Goal: Information Seeking & Learning: Learn about a topic

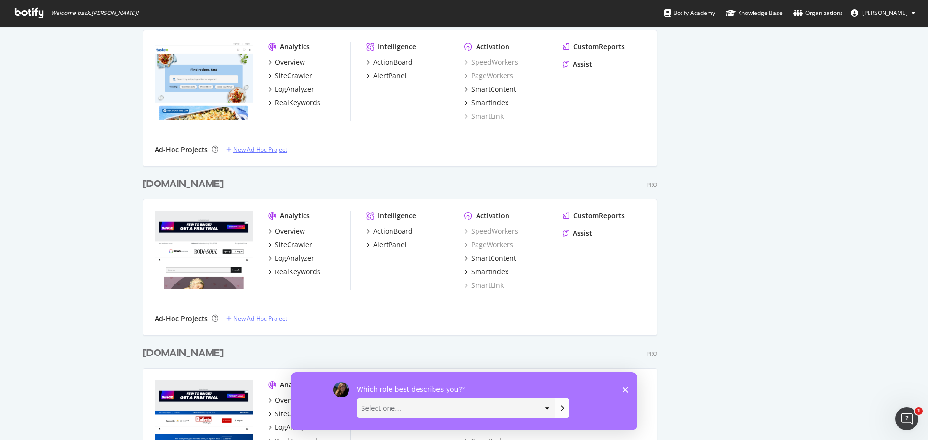
scroll to position [2117, 0]
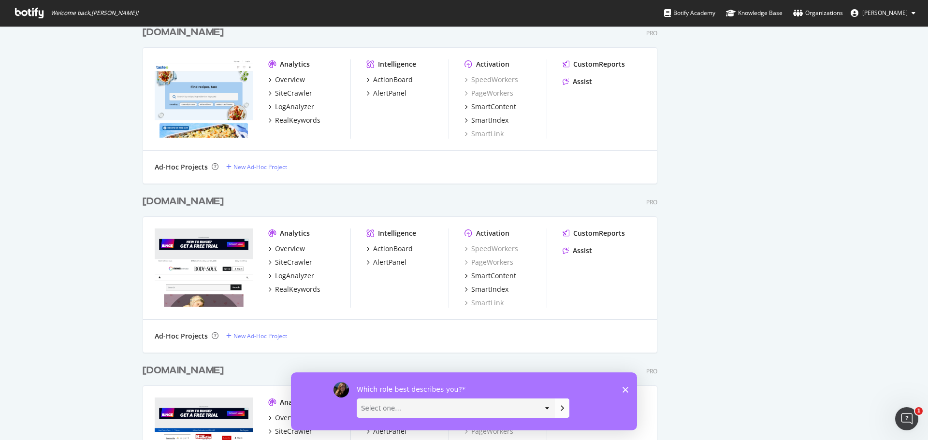
click at [171, 202] on div "[DOMAIN_NAME]" at bounding box center [183, 202] width 81 height 14
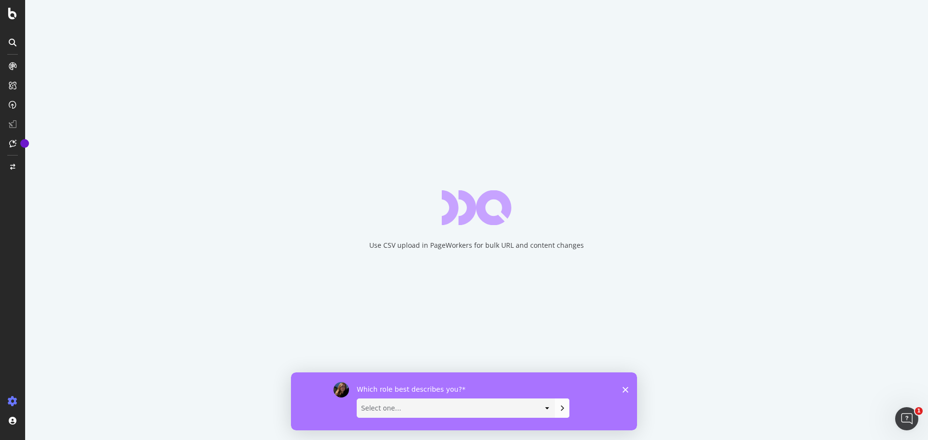
click at [627, 391] on polygon "Close survey" at bounding box center [625, 390] width 6 height 6
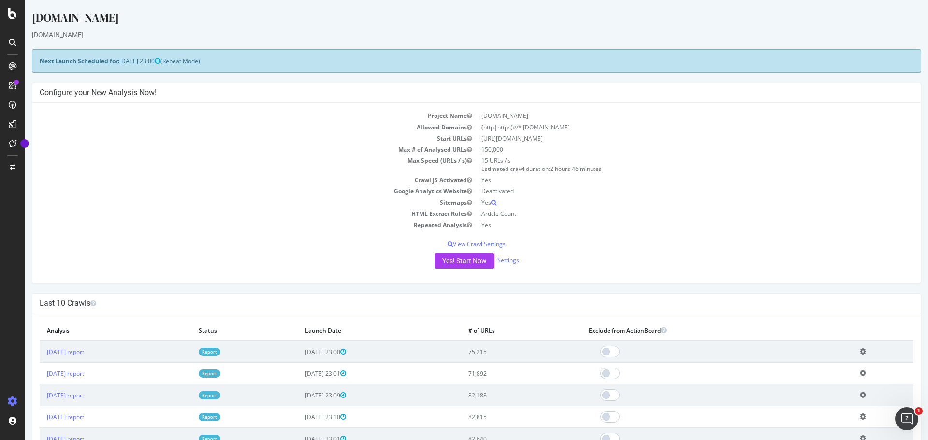
click at [10, 315] on div at bounding box center [12, 225] width 23 height 335
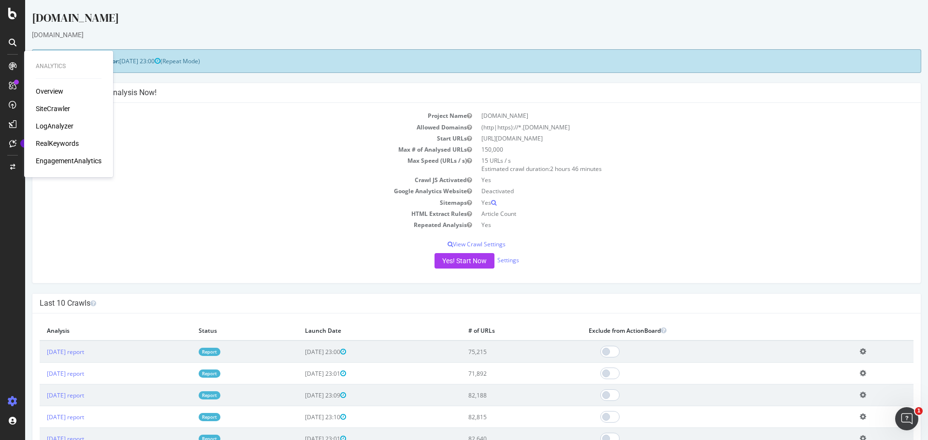
click at [54, 109] on div "SiteCrawler" at bounding box center [53, 109] width 34 height 10
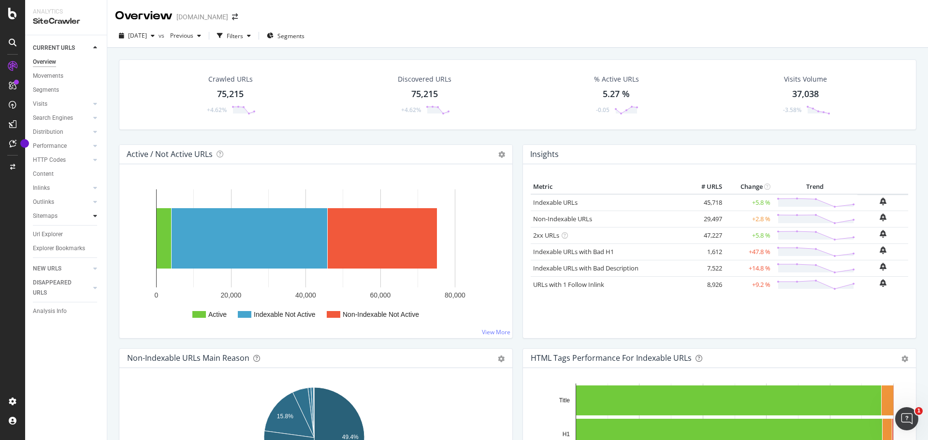
click at [94, 216] on icon at bounding box center [95, 216] width 4 height 6
click at [58, 261] on div "Url Explorer" at bounding box center [48, 263] width 30 height 10
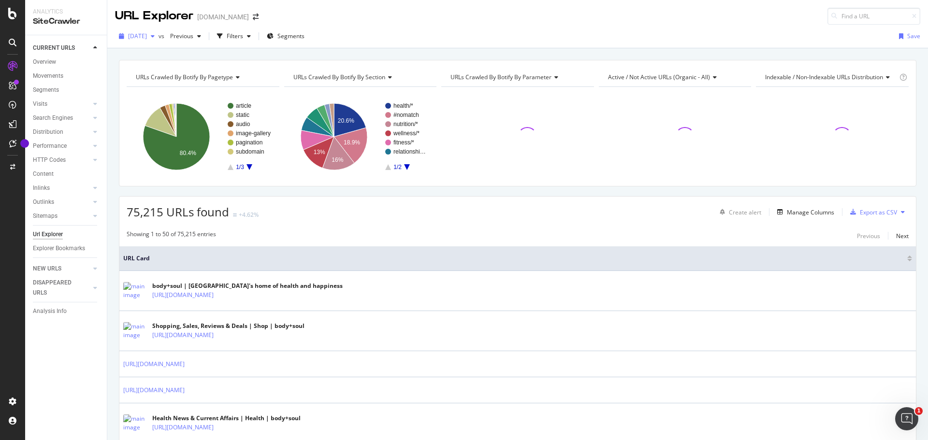
click at [147, 34] on span "[DATE]" at bounding box center [137, 36] width 19 height 8
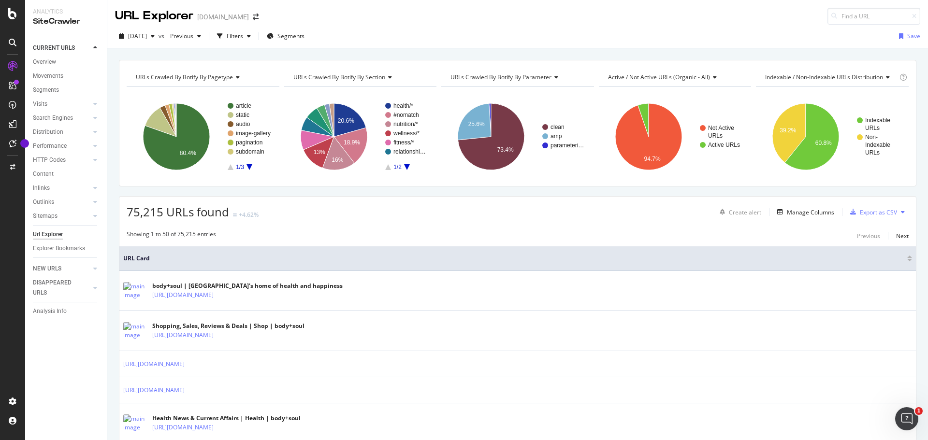
click at [433, 25] on div "[DATE] vs Previous Filters Segments Save" at bounding box center [517, 37] width 821 height 24
click at [243, 35] on div "Filters" at bounding box center [235, 36] width 16 height 8
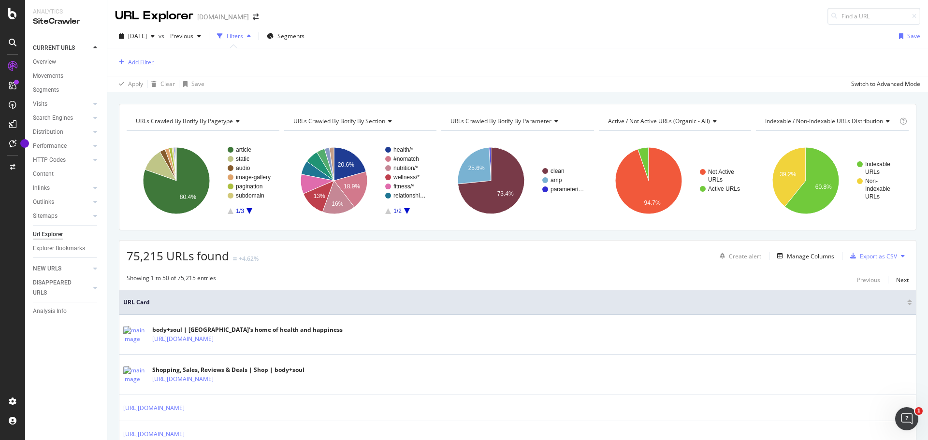
click at [142, 58] on div "Add Filter" at bounding box center [141, 62] width 26 height 8
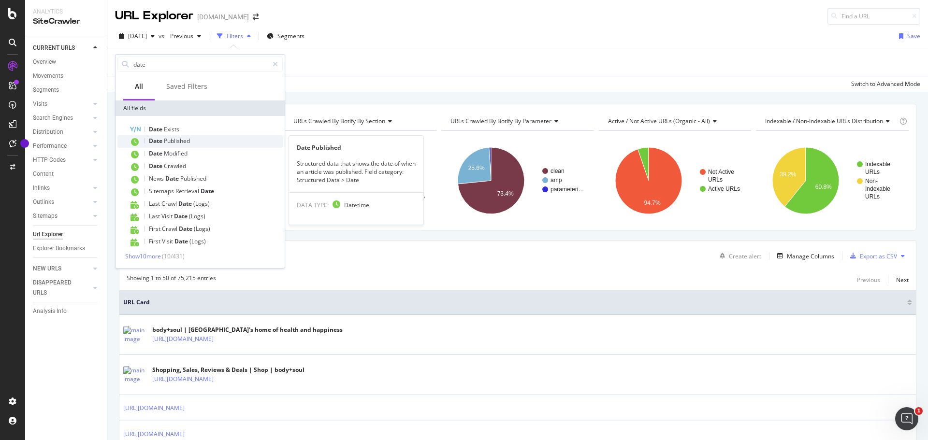
type input "date"
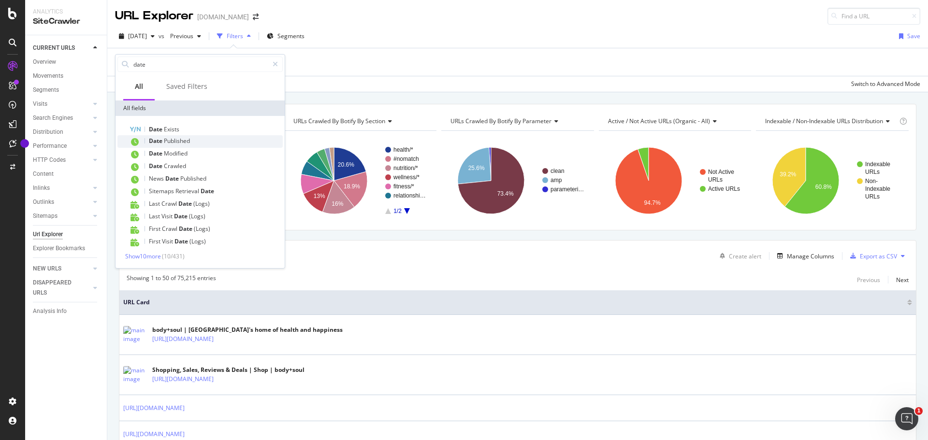
click at [170, 137] on div "Date Published" at bounding box center [206, 141] width 154 height 13
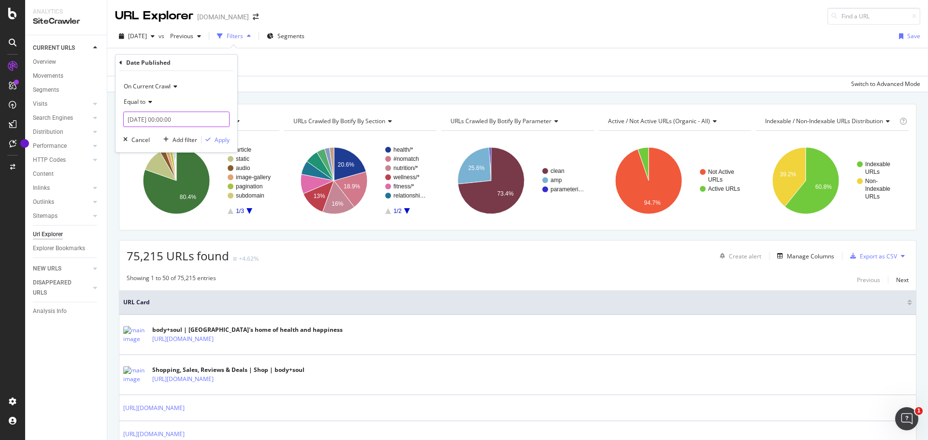
click at [167, 116] on input "[DATE] 00:00:00" at bounding box center [176, 119] width 106 height 15
click at [146, 101] on icon at bounding box center [148, 102] width 7 height 6
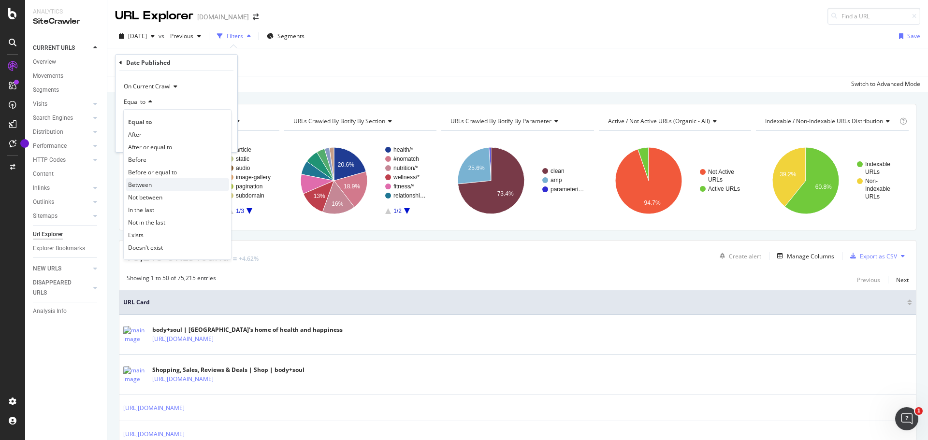
click at [151, 184] on span "Between" at bounding box center [140, 185] width 24 height 8
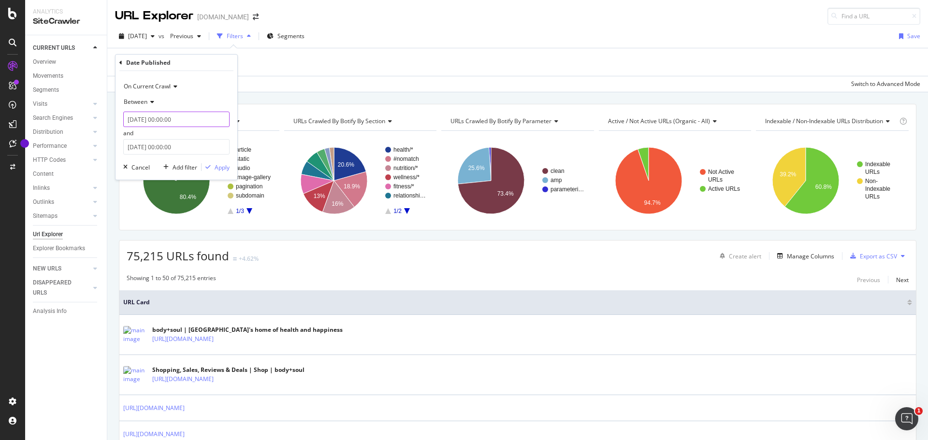
click at [163, 120] on input "[DATE] 00:00:00" at bounding box center [176, 119] width 106 height 15
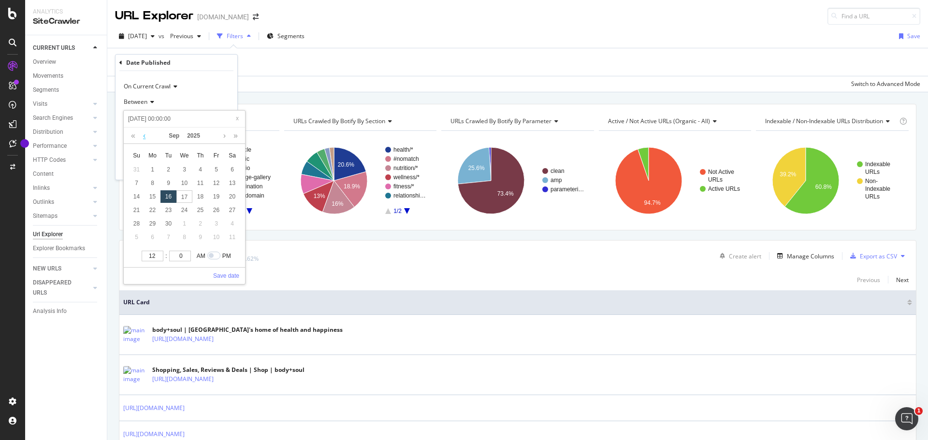
click at [147, 135] on link at bounding box center [144, 136] width 7 height 16
click at [216, 165] on div "1" at bounding box center [216, 169] width 16 height 13
type input "[DATE] 00:00:00"
click at [225, 91] on div "On Current Crawl" at bounding box center [176, 86] width 106 height 15
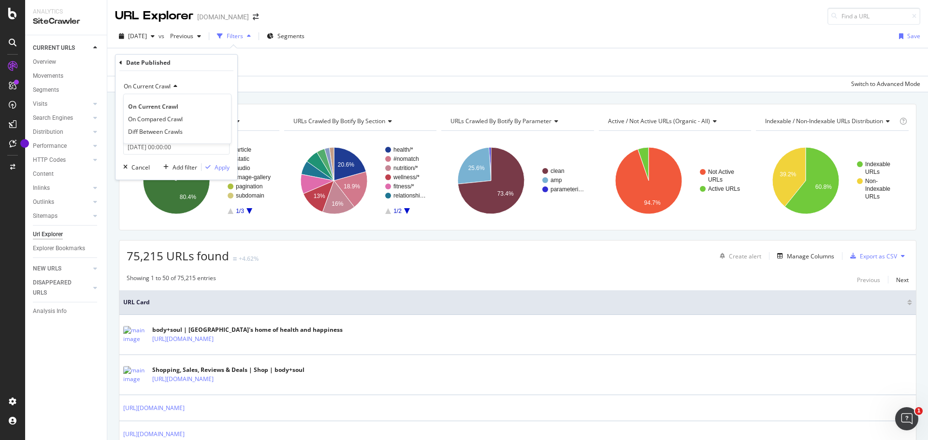
click at [227, 75] on div "On Current Crawl On Current Crawl On Compared Crawl Diff Between Crawls Between…" at bounding box center [177, 125] width 122 height 109
click at [187, 140] on input "[DATE] 00:00:00" at bounding box center [176, 146] width 106 height 15
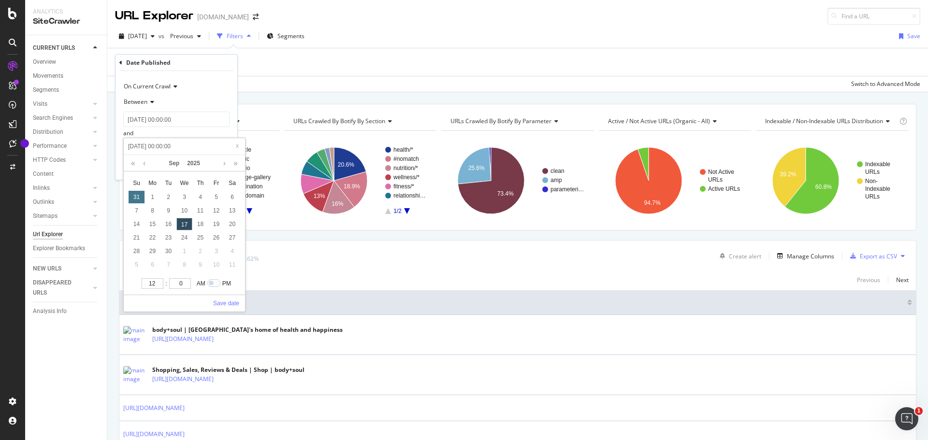
click at [138, 196] on div "31" at bounding box center [137, 197] width 16 height 13
type input "[DATE] 00:00:00"
click at [156, 264] on div "1" at bounding box center [153, 265] width 16 height 13
type input "[DATE] 00:00:00"
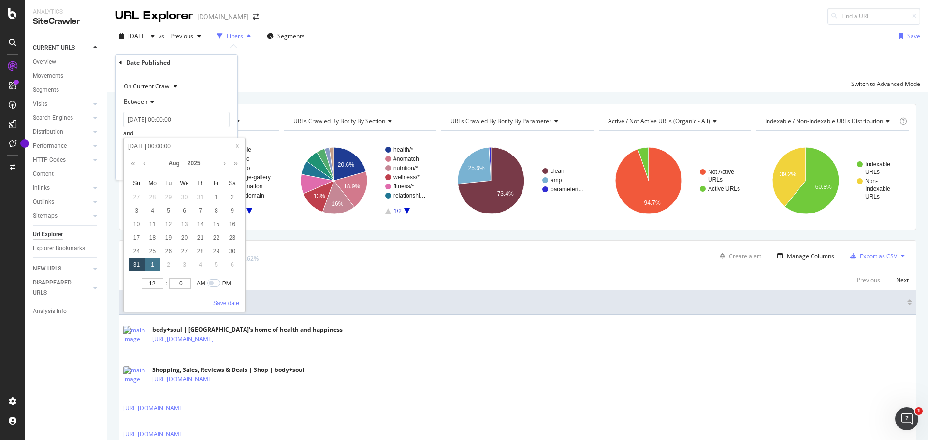
type input "[DATE] 00:00:00"
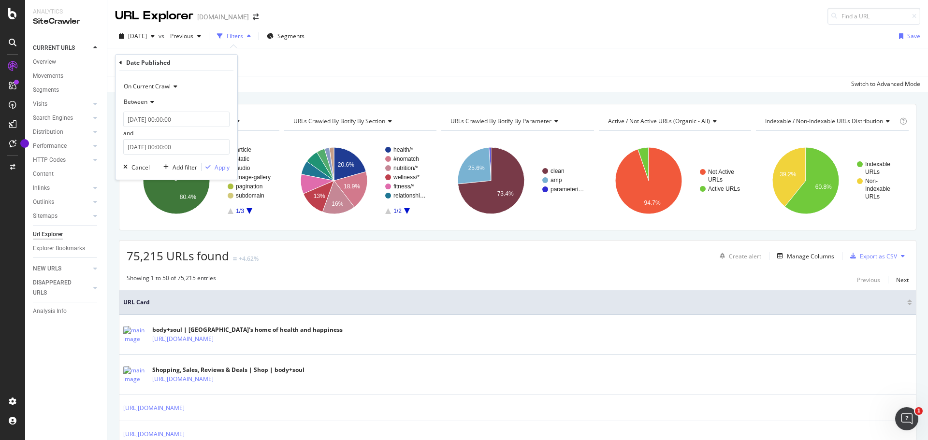
click at [213, 86] on div "On Current Crawl" at bounding box center [176, 86] width 106 height 15
click at [217, 71] on div "Date Published" at bounding box center [176, 63] width 114 height 16
click at [225, 165] on div "Apply" at bounding box center [222, 167] width 15 height 8
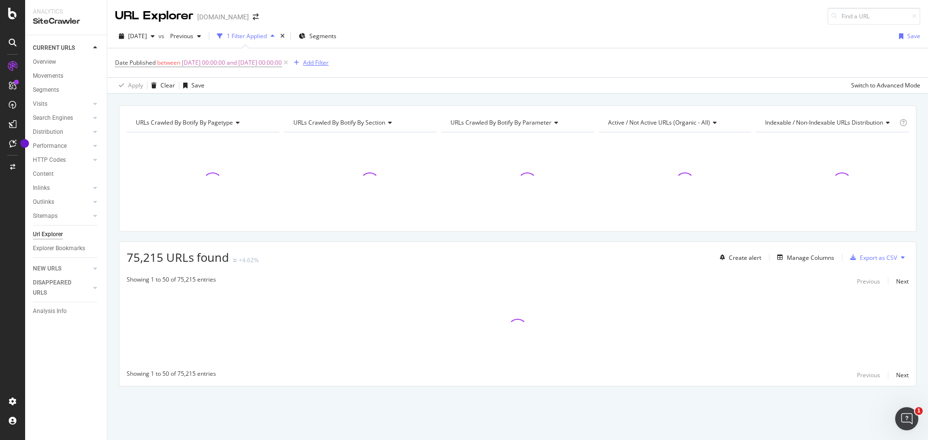
click at [329, 61] on div "Add Filter" at bounding box center [316, 62] width 26 height 8
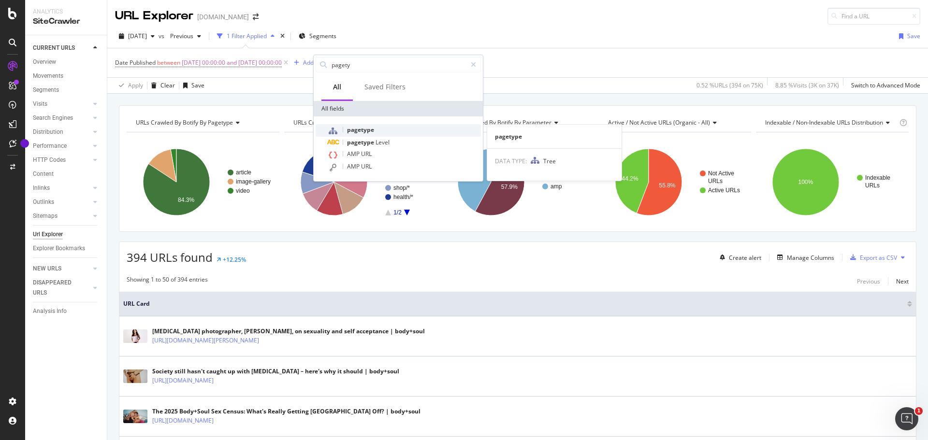
type input "pagety"
click at [367, 130] on span "pagetype" at bounding box center [360, 130] width 27 height 8
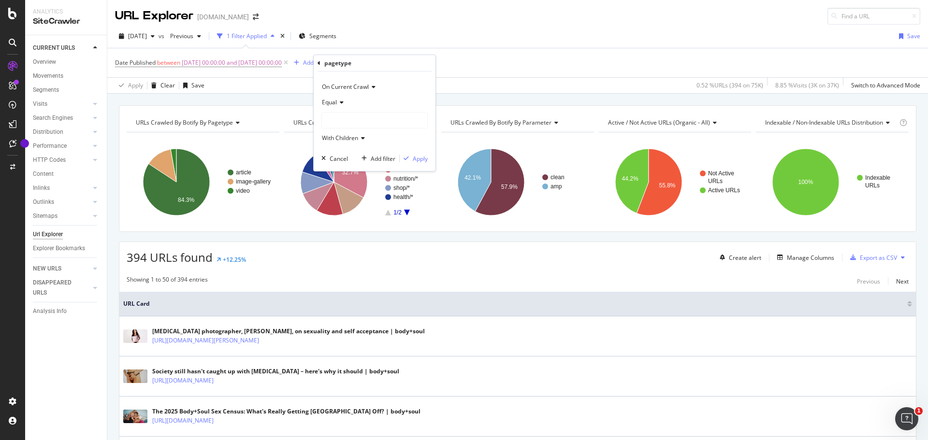
click at [342, 101] on icon at bounding box center [340, 103] width 7 height 6
click at [402, 93] on div "On Current Crawl" at bounding box center [374, 86] width 106 height 15
click at [423, 70] on div "pagetype" at bounding box center [375, 63] width 114 height 16
click at [352, 119] on div at bounding box center [374, 120] width 105 height 15
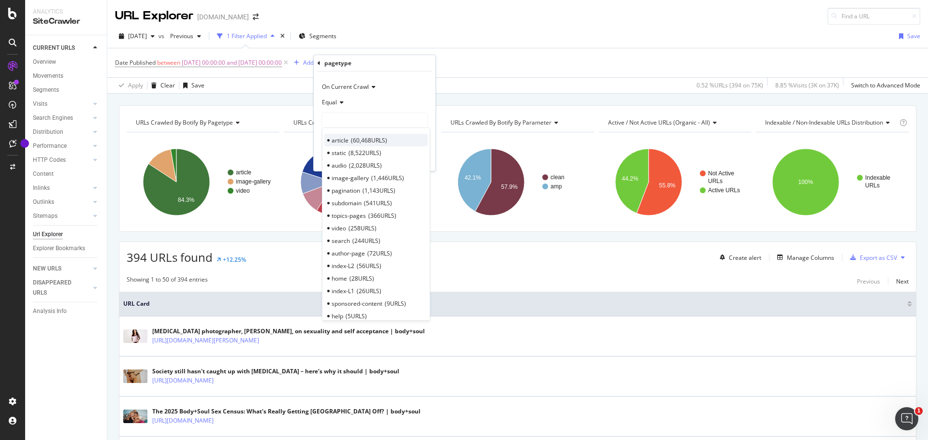
click at [357, 139] on span "60,468 URLS" at bounding box center [369, 140] width 36 height 8
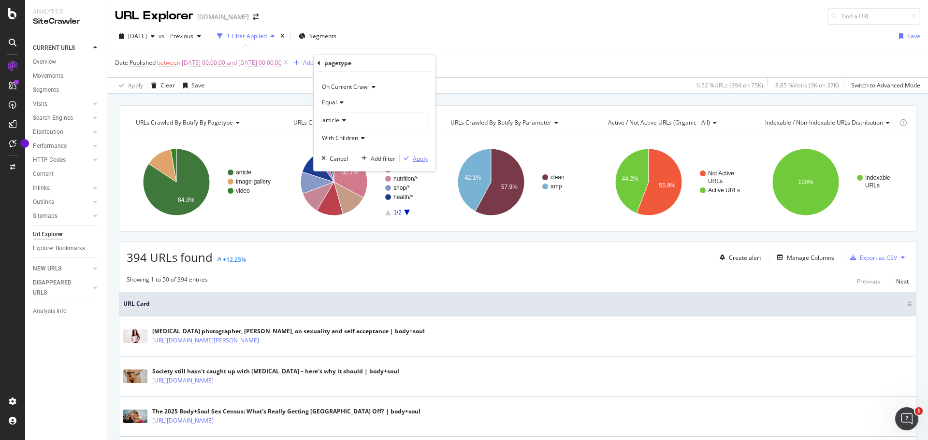
click at [426, 162] on div "Apply" at bounding box center [420, 159] width 15 height 8
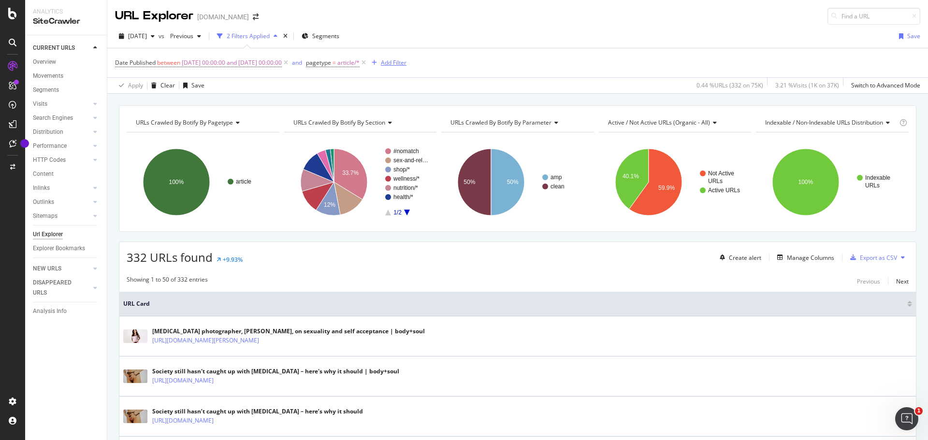
click at [406, 59] on div "Add Filter" at bounding box center [394, 62] width 26 height 8
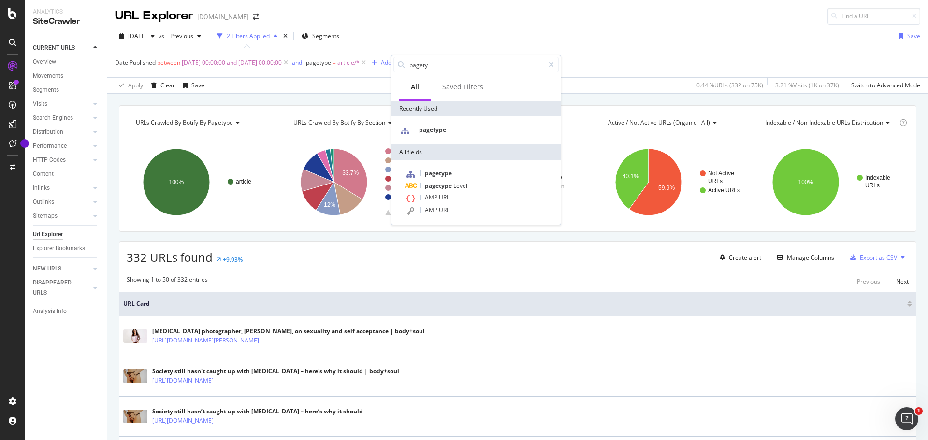
click at [579, 77] on div "Date Published between [DATE] 00:00:00 and [DATE] 00:00:00 and pagetype = artic…" at bounding box center [517, 62] width 805 height 29
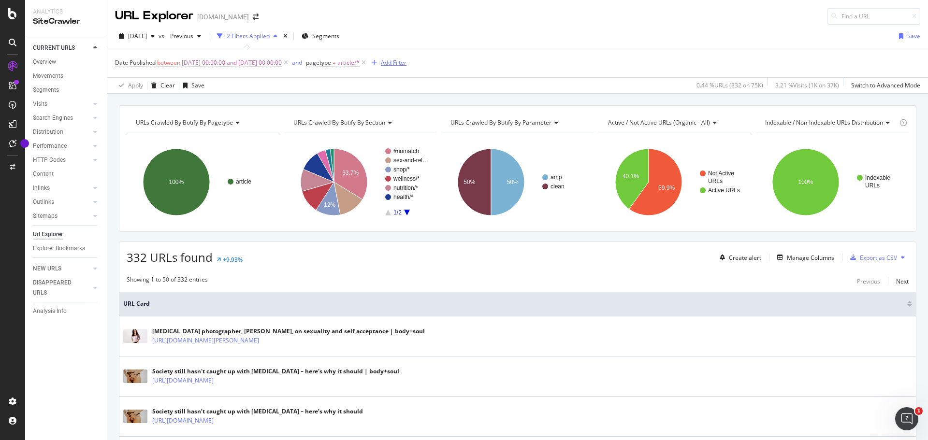
click at [406, 60] on div "Add Filter" at bounding box center [394, 62] width 26 height 8
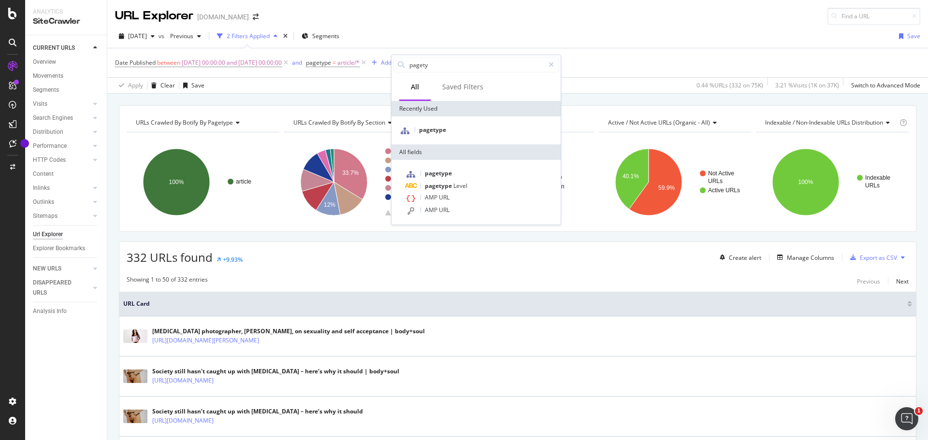
click at [620, 59] on div "Date Published between [DATE] 00:00:00 and [DATE] 00:00:00 and pagetype = artic…" at bounding box center [517, 62] width 805 height 29
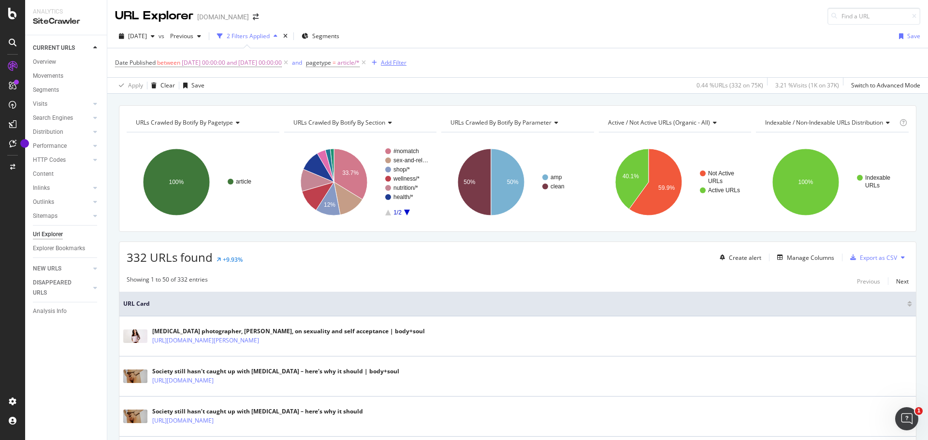
click at [406, 61] on div "Add Filter" at bounding box center [394, 62] width 26 height 8
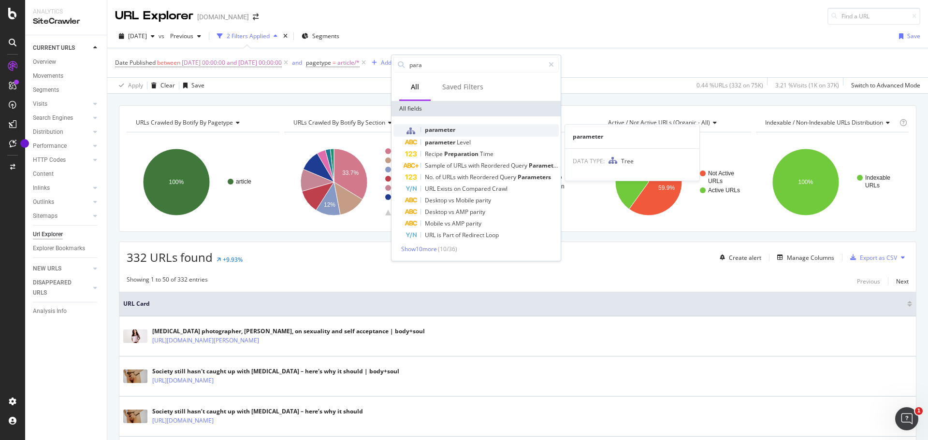
type input "para"
click at [424, 130] on div "parameter" at bounding box center [482, 130] width 154 height 13
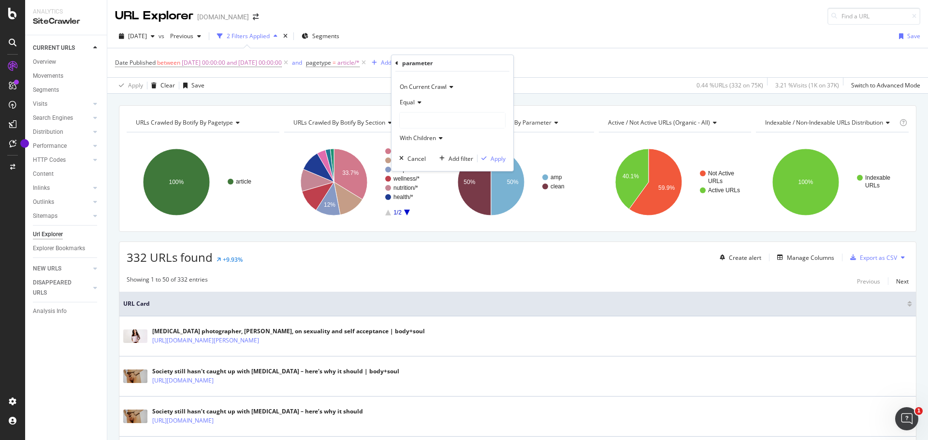
click at [434, 118] on div at bounding box center [452, 120] width 105 height 15
click at [432, 140] on span "55,201 URLS" at bounding box center [444, 140] width 36 height 8
click at [499, 159] on div "Apply" at bounding box center [498, 159] width 15 height 8
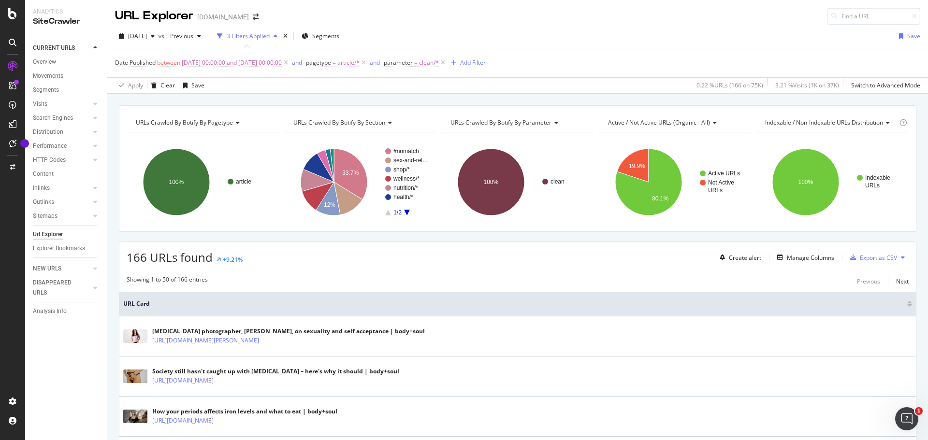
click at [360, 62] on span "article/*" at bounding box center [348, 63] width 22 height 14
click at [356, 120] on icon at bounding box center [359, 119] width 7 height 6
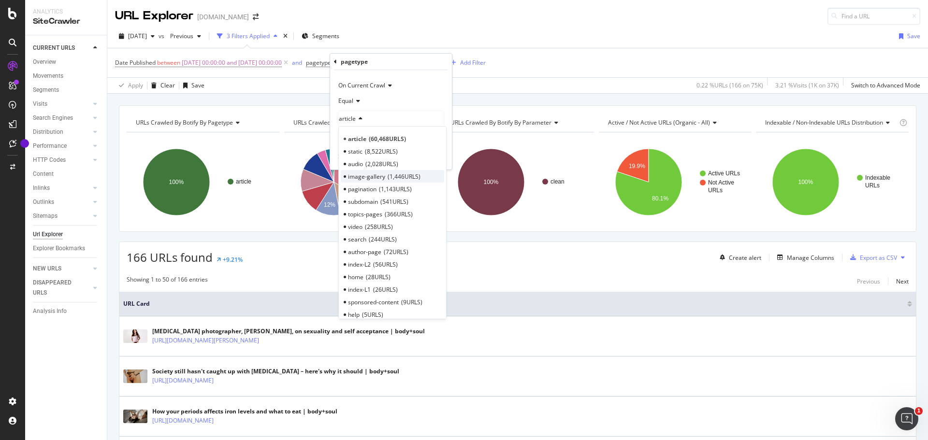
click at [378, 178] on span "image-gallery" at bounding box center [366, 177] width 37 height 8
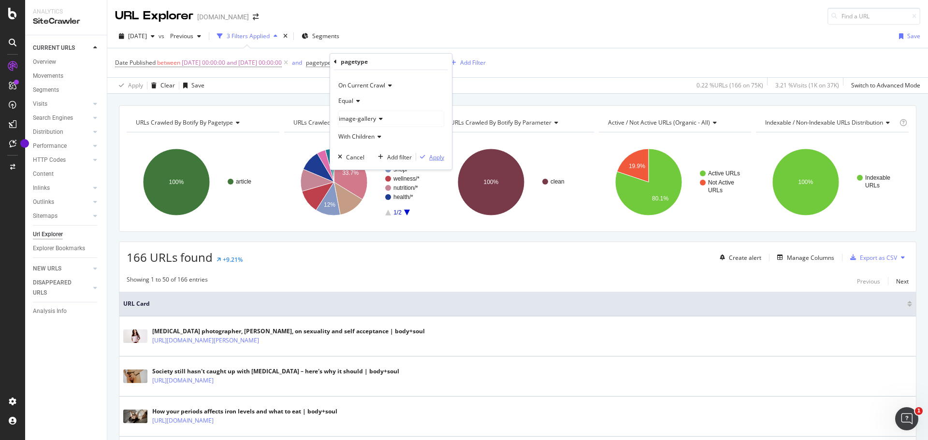
click at [440, 155] on div "Apply" at bounding box center [436, 157] width 15 height 8
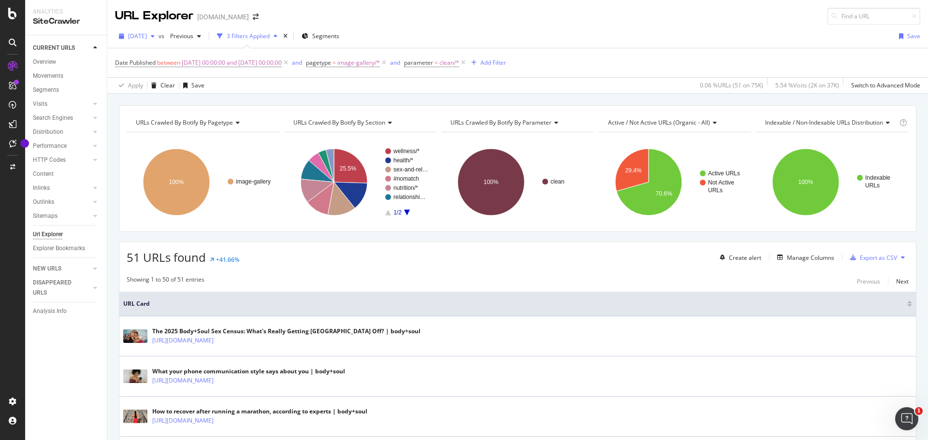
click at [147, 36] on span "[DATE]" at bounding box center [137, 36] width 19 height 8
click at [188, 67] on div "79.1K URLs" at bounding box center [200, 65] width 30 height 9
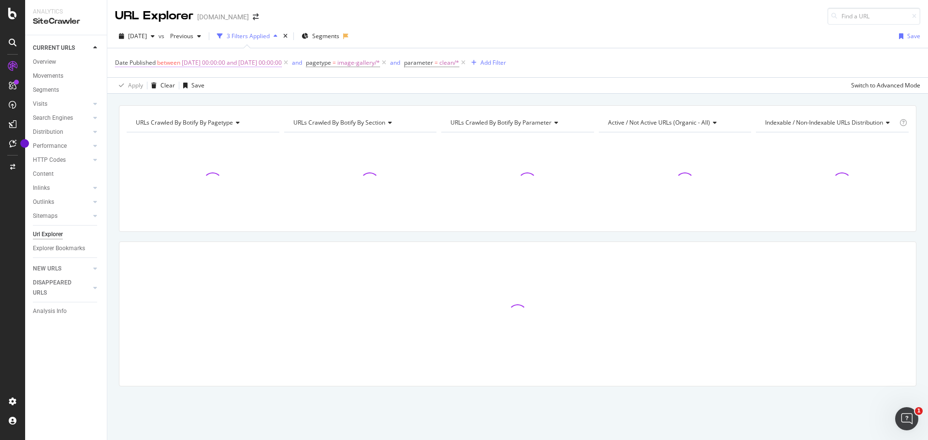
click at [219, 60] on span "[DATE] 00:00:00 and [DATE] 00:00:00" at bounding box center [232, 63] width 100 height 14
click at [137, 117] on input "[DATE] 00:00:00" at bounding box center [176, 118] width 106 height 15
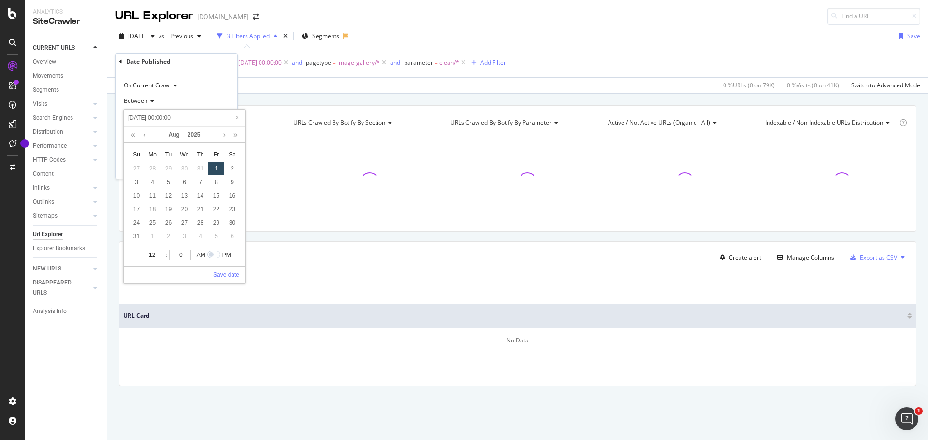
click at [141, 119] on input "[DATE] 00:00:00" at bounding box center [185, 118] width 116 height 11
type input "[DATE] 00:00:00"
click at [200, 171] on div "1" at bounding box center [200, 168] width 16 height 13
type input "[DATE] 00:00:00"
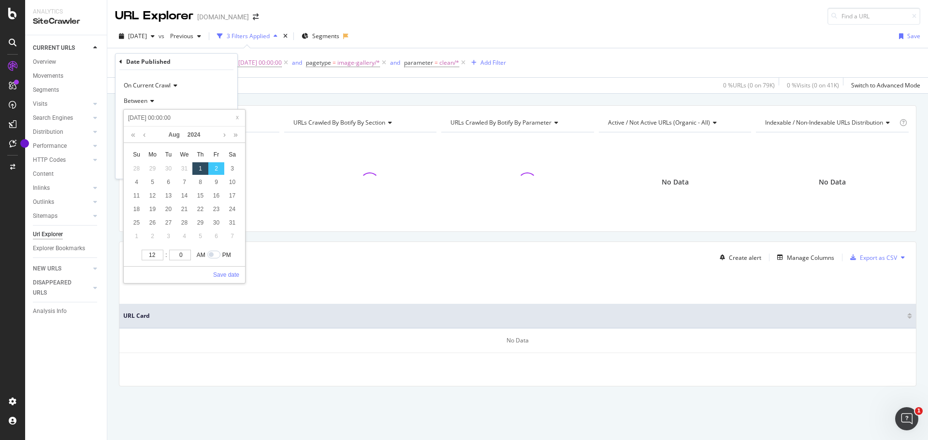
type input "[DATE] 00:00:00"
click at [215, 71] on div "On Current Crawl Between [DATE] 00:00:00 and [DATE] 00:00:00 [DATE] 00:00:00 [D…" at bounding box center [177, 124] width 122 height 109
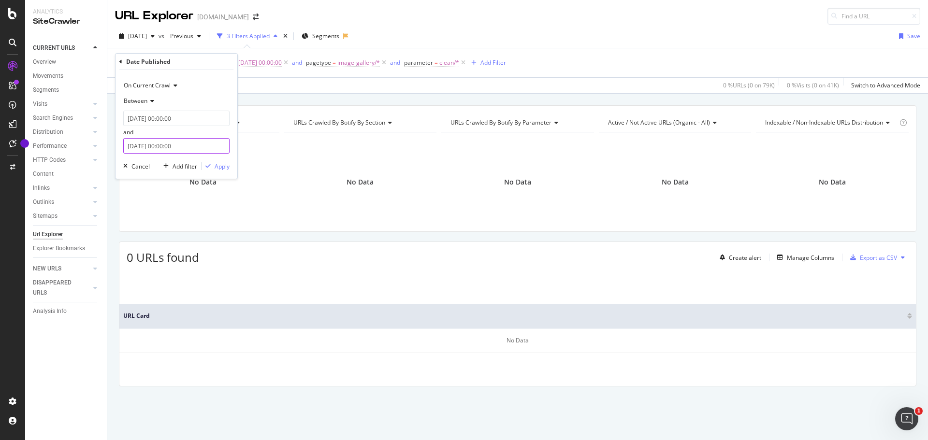
click at [145, 145] on input "[DATE] 00:00:00" at bounding box center [176, 145] width 106 height 15
click at [140, 145] on input "[DATE] 00:00:00" at bounding box center [185, 145] width 116 height 11
type input "[DATE] 00:00:00"
click at [211, 63] on div "Date Published" at bounding box center [176, 62] width 114 height 16
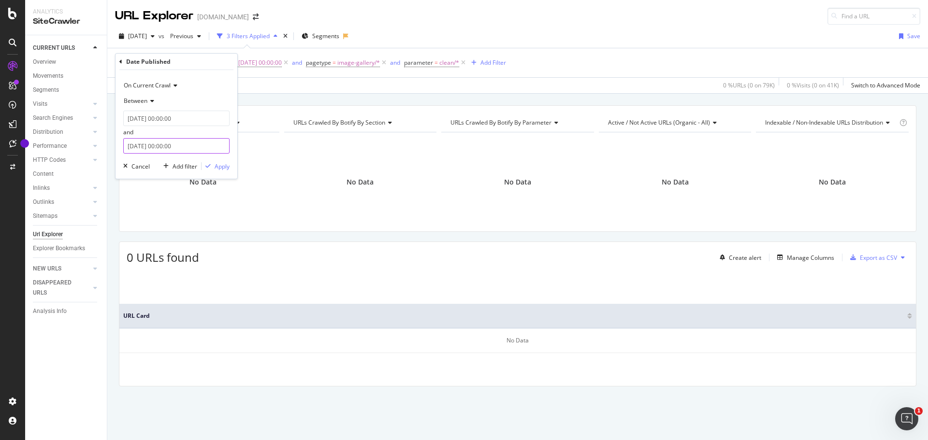
click at [169, 146] on input "[DATE] 00:00:00" at bounding box center [176, 145] width 106 height 15
click at [135, 196] on div "1" at bounding box center [137, 196] width 16 height 13
type input "[DATE] 00:00:00"
click at [206, 73] on div "On Current Crawl Between [DATE] 00:00:00 and [DATE] 00:00:00 Cancel Add filter …" at bounding box center [177, 124] width 122 height 109
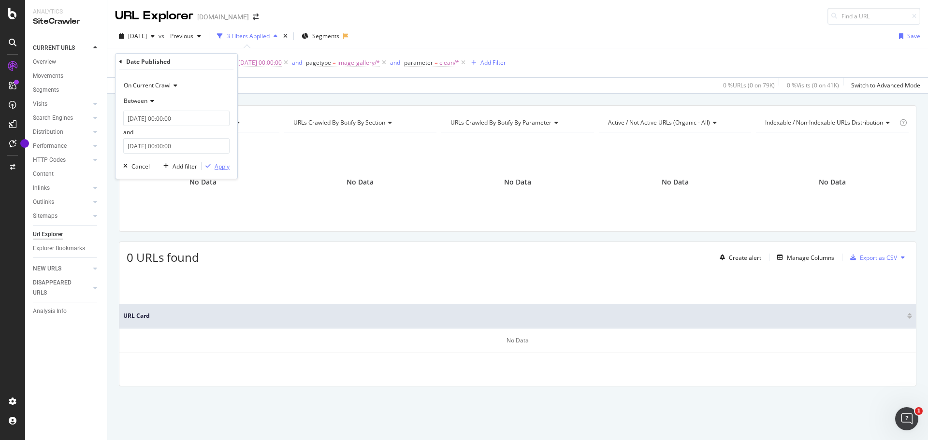
click at [215, 166] on div "Apply" at bounding box center [222, 166] width 15 height 8
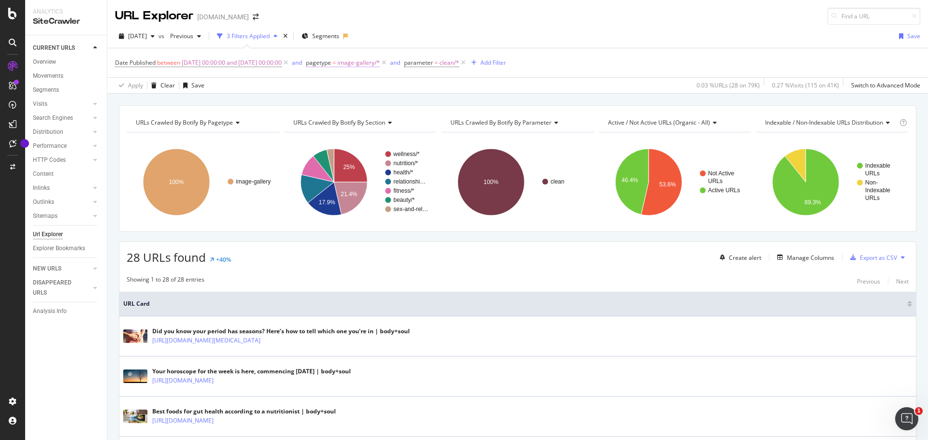
click at [380, 61] on span "image-gallery/*" at bounding box center [358, 63] width 43 height 14
click at [354, 104] on div "Equal" at bounding box center [391, 100] width 106 height 15
click at [416, 95] on div "Equal" at bounding box center [391, 100] width 106 height 15
click at [369, 116] on span "image-gallery" at bounding box center [357, 119] width 37 height 8
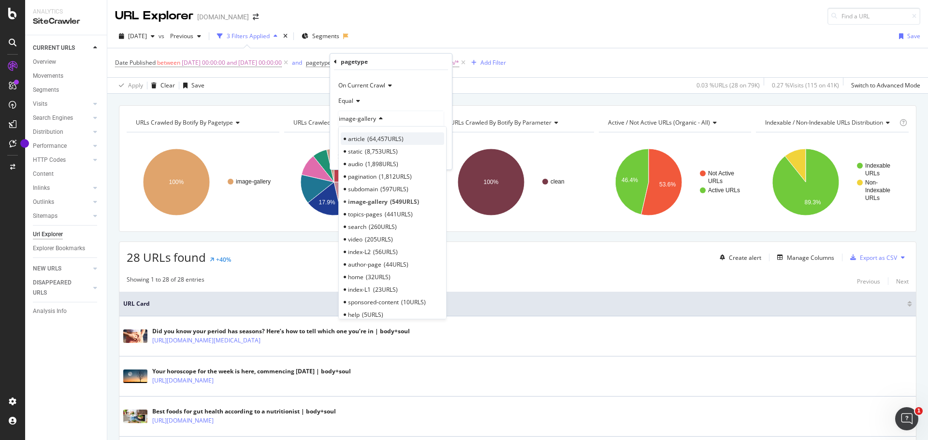
click at [364, 138] on span "article" at bounding box center [356, 139] width 17 height 8
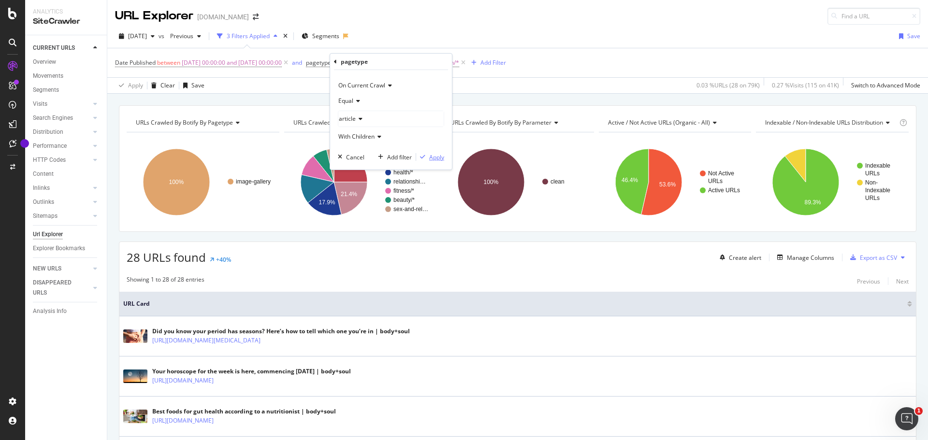
click at [434, 158] on div "Apply" at bounding box center [436, 157] width 15 height 8
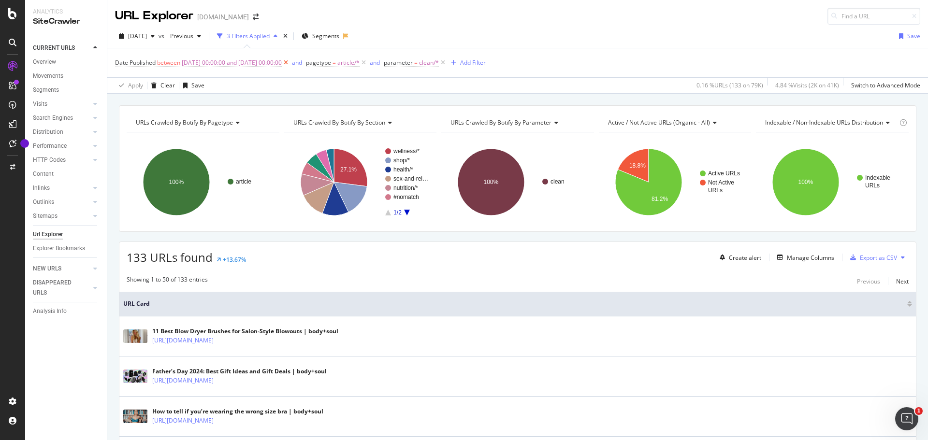
click at [290, 61] on icon at bounding box center [286, 63] width 8 height 10
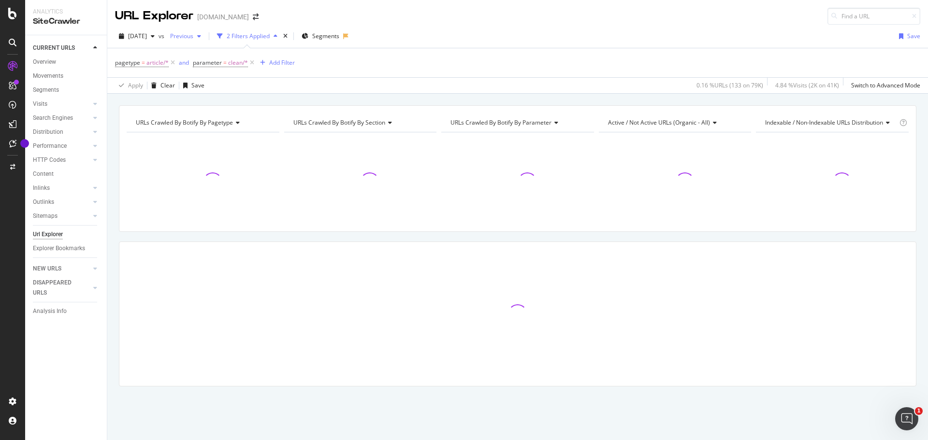
click at [193, 34] on span "Previous" at bounding box center [179, 36] width 27 height 8
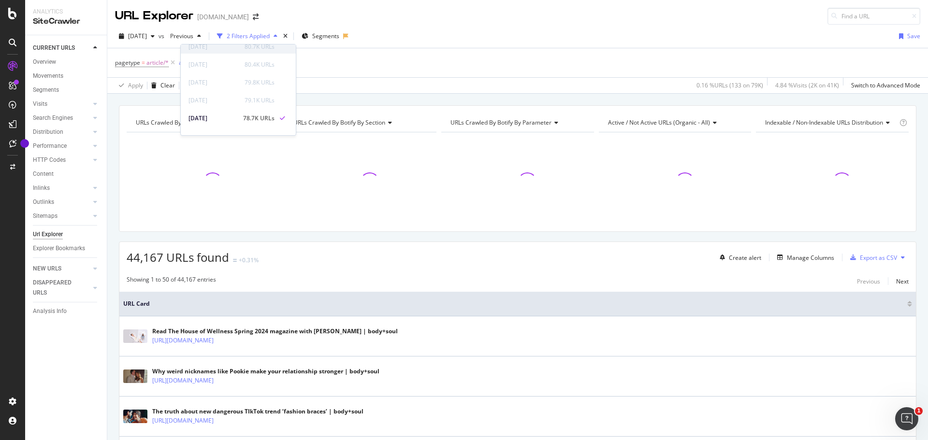
scroll to position [338, 0]
click at [408, 71] on div "pagetype = article/* and parameter = clean/* Add Filter" at bounding box center [517, 62] width 805 height 29
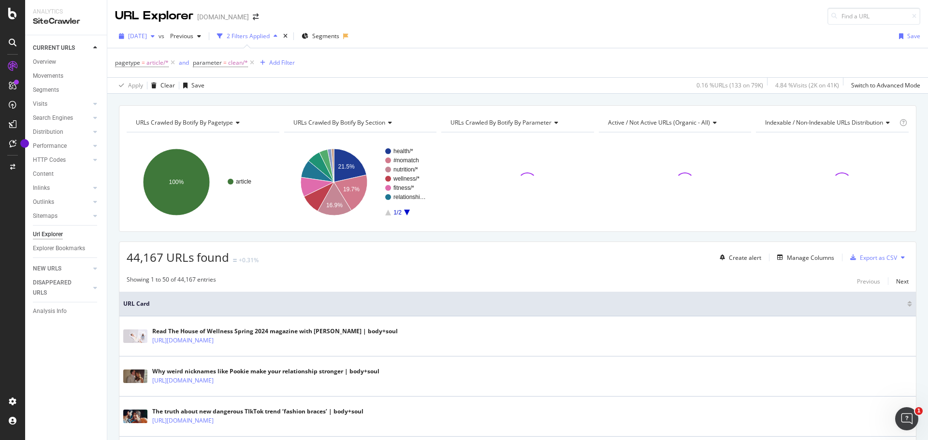
click at [156, 31] on div "[DATE]" at bounding box center [136, 36] width 43 height 14
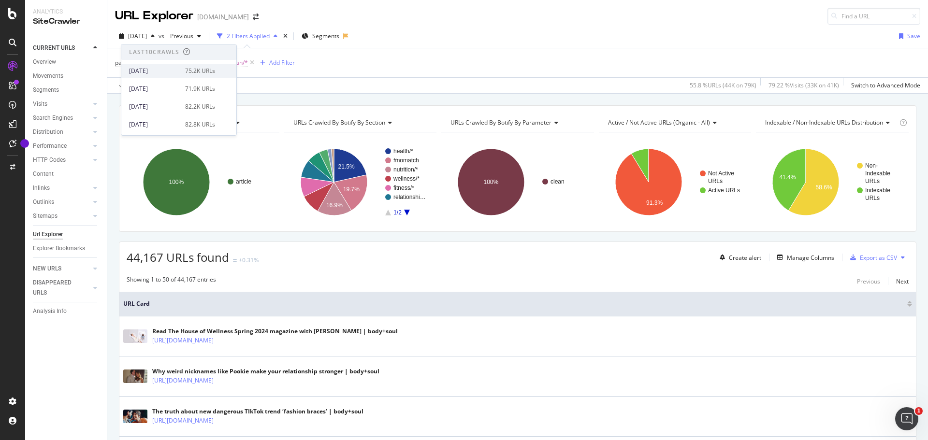
click at [185, 72] on div "75.2K URLs" at bounding box center [200, 71] width 30 height 9
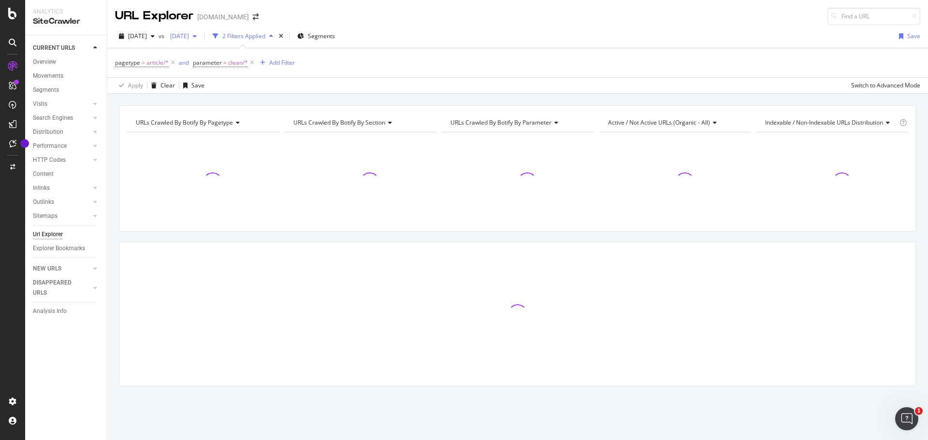
click at [201, 39] on div "[DATE]" at bounding box center [183, 36] width 34 height 14
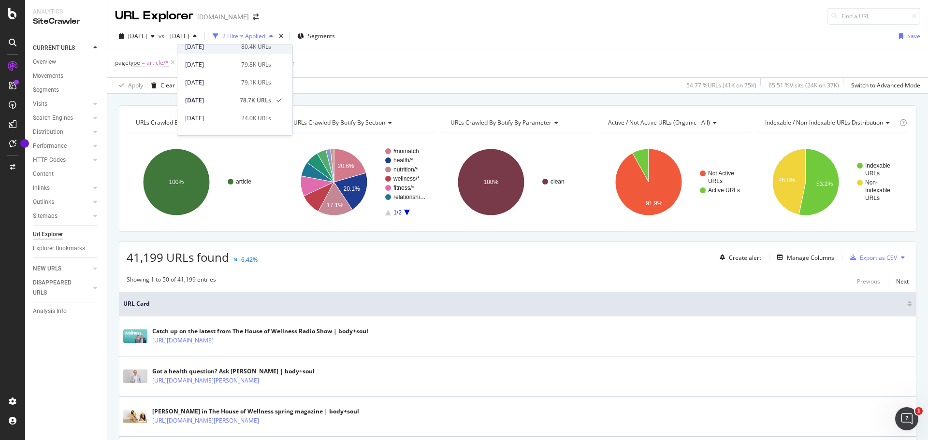
scroll to position [325, 0]
click at [259, 68] on div "79.1K URLs" at bounding box center [256, 65] width 30 height 9
click at [171, 62] on icon at bounding box center [173, 63] width 8 height 10
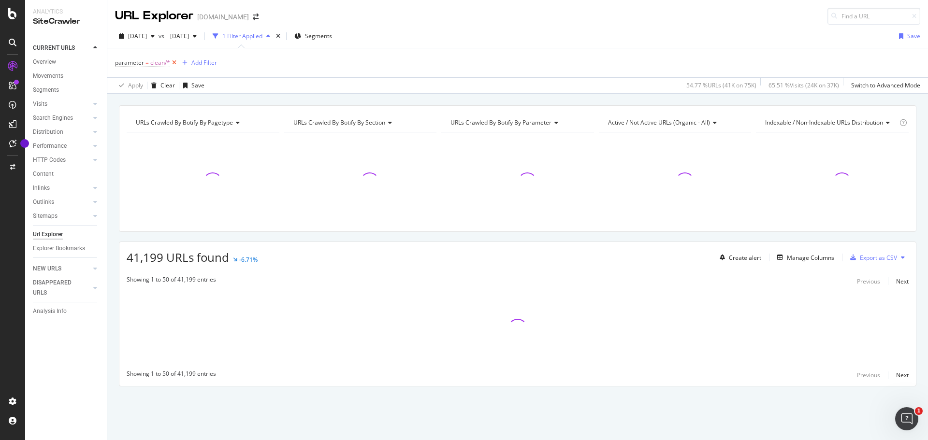
click at [170, 62] on icon at bounding box center [174, 63] width 8 height 10
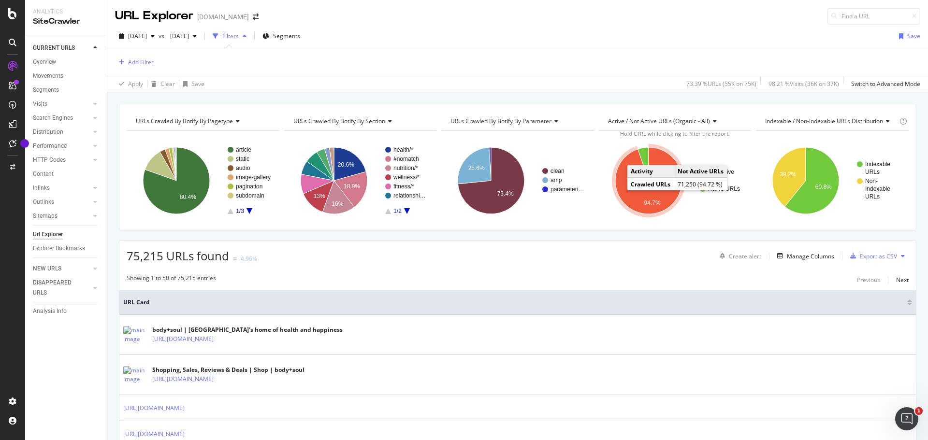
click at [664, 195] on icon "A chart." at bounding box center [648, 180] width 67 height 67
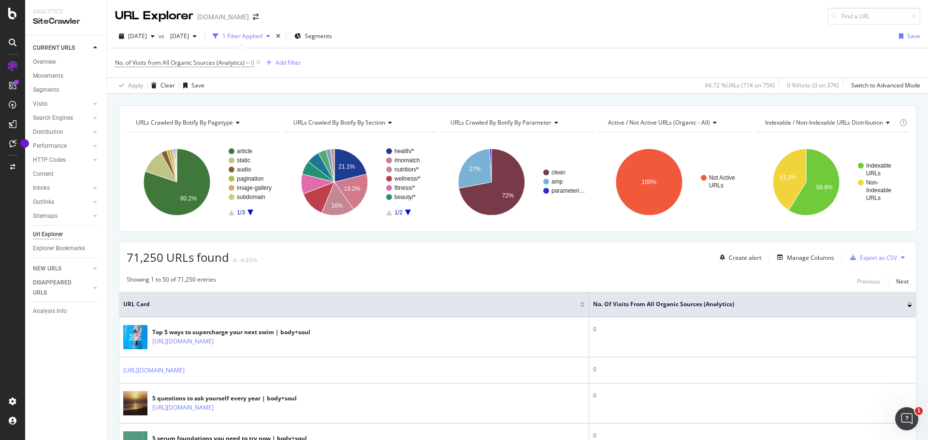
click at [711, 122] on icon at bounding box center [713, 123] width 7 height 6
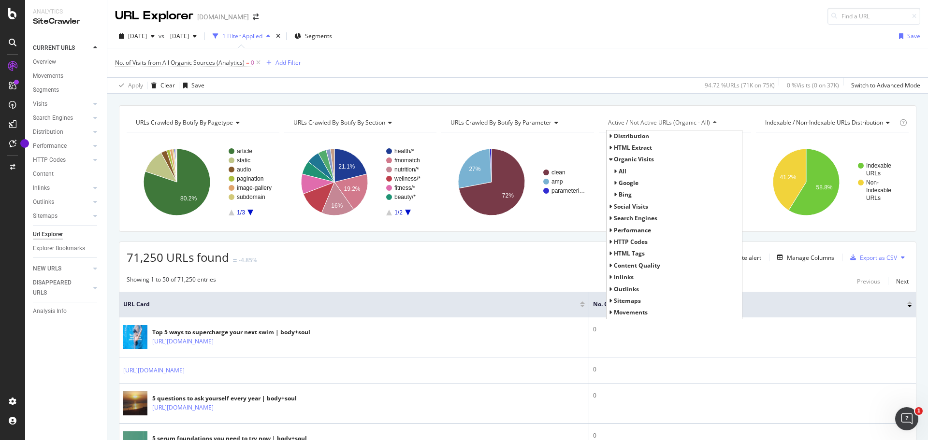
click at [711, 122] on icon at bounding box center [713, 123] width 7 height 6
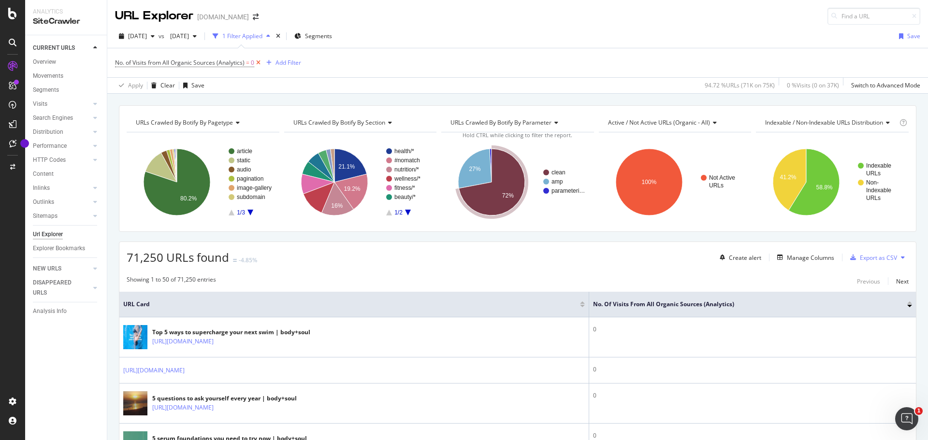
click at [255, 62] on icon at bounding box center [258, 63] width 8 height 10
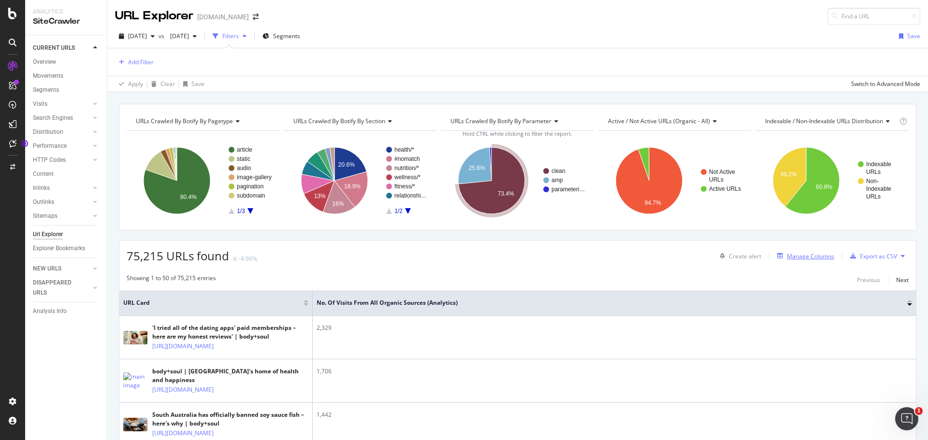
click at [803, 255] on div "Manage Columns" at bounding box center [810, 256] width 47 height 8
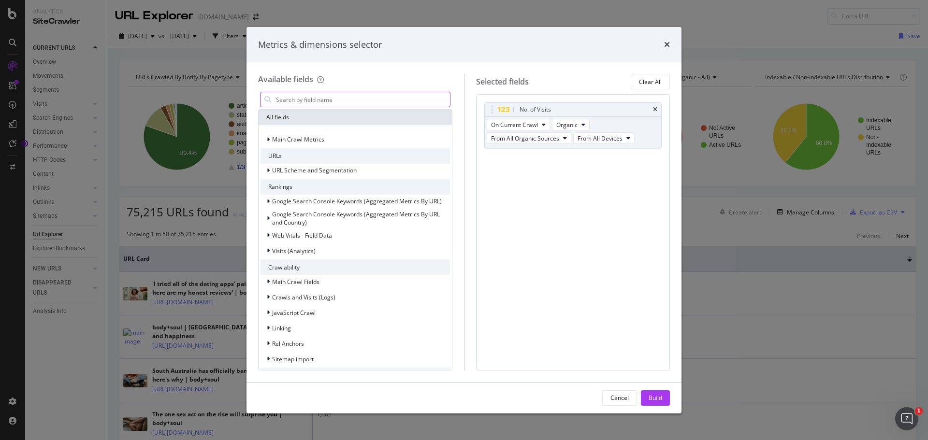
click at [296, 100] on input "modal" at bounding box center [362, 99] width 175 height 14
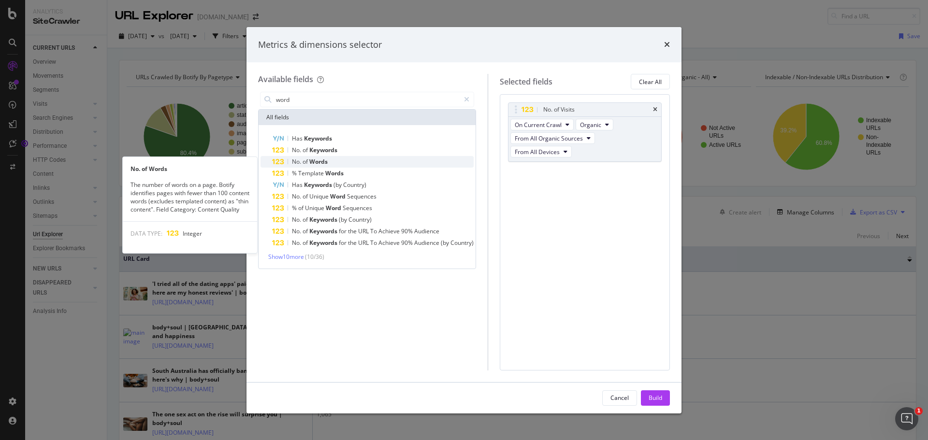
type input "word"
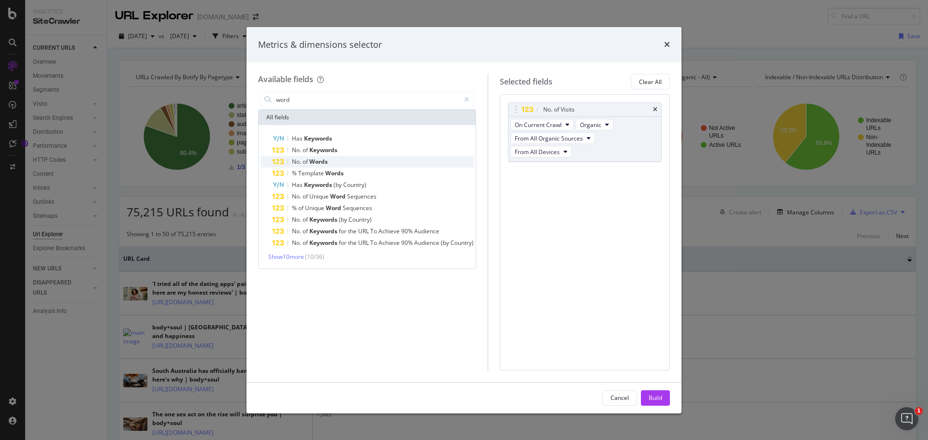
click at [316, 161] on span "Words" at bounding box center [318, 162] width 18 height 8
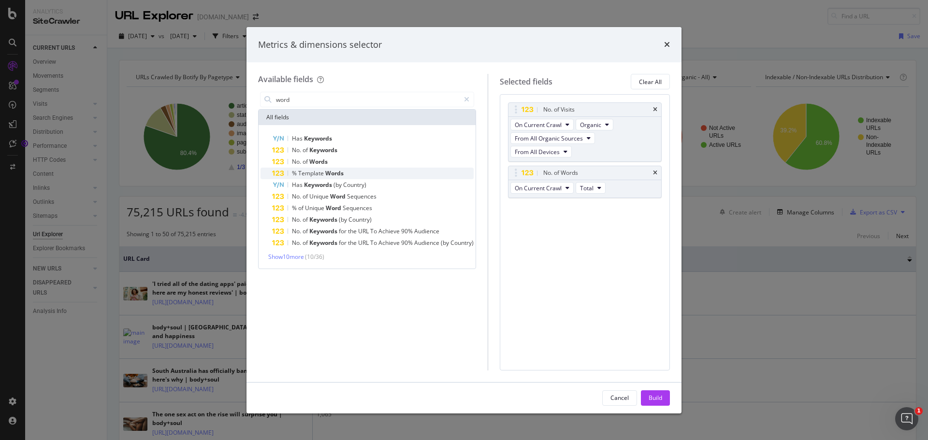
click at [315, 174] on span "Template" at bounding box center [311, 173] width 27 height 8
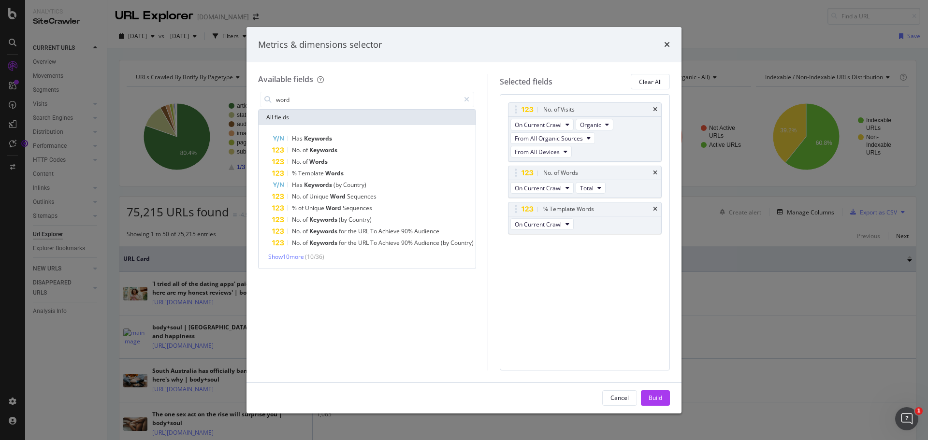
drag, startPoint x: 651, startPoint y: 401, endPoint x: 665, endPoint y: 385, distance: 21.6
click at [651, 401] on div "Build" at bounding box center [656, 398] width 14 height 8
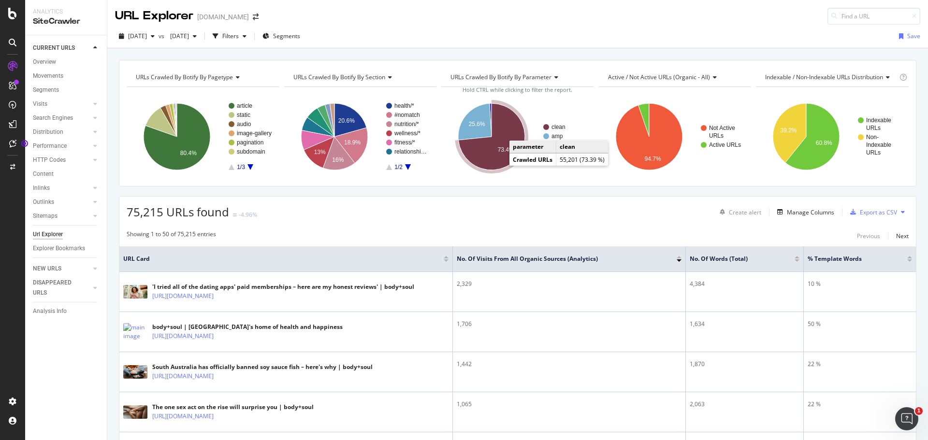
click at [504, 125] on icon "A chart." at bounding box center [492, 136] width 67 height 67
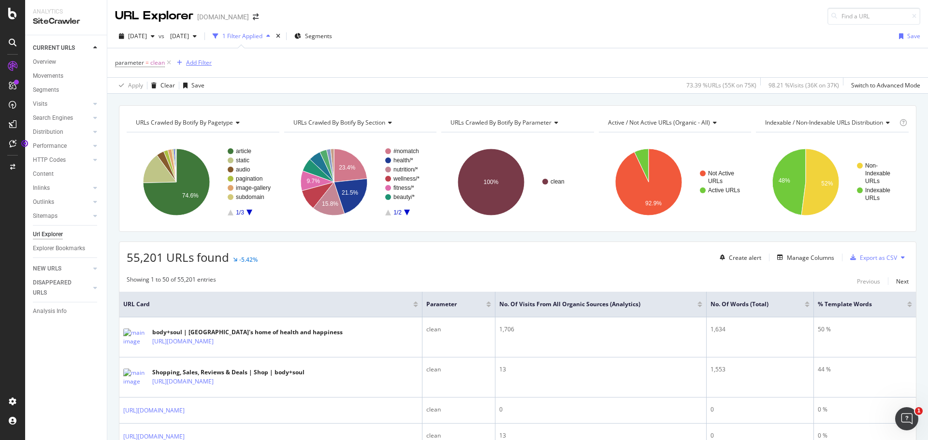
click at [197, 61] on div "Add Filter" at bounding box center [199, 62] width 26 height 8
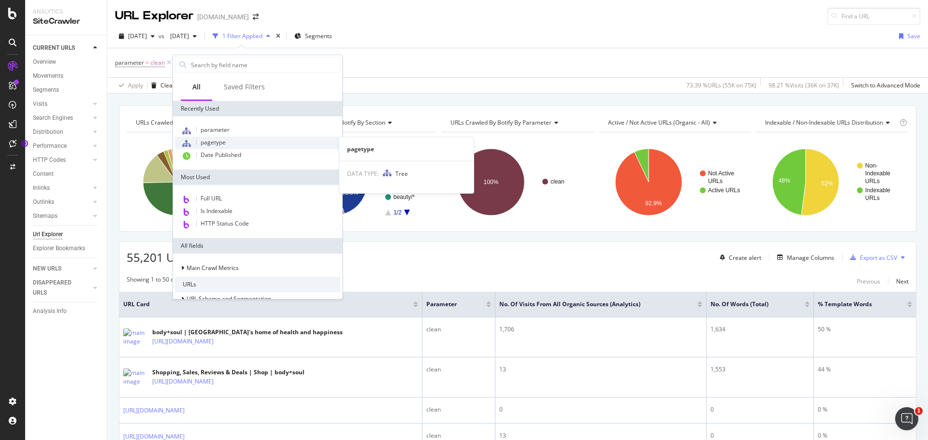
click at [220, 145] on span "pagetype" at bounding box center [213, 142] width 25 height 8
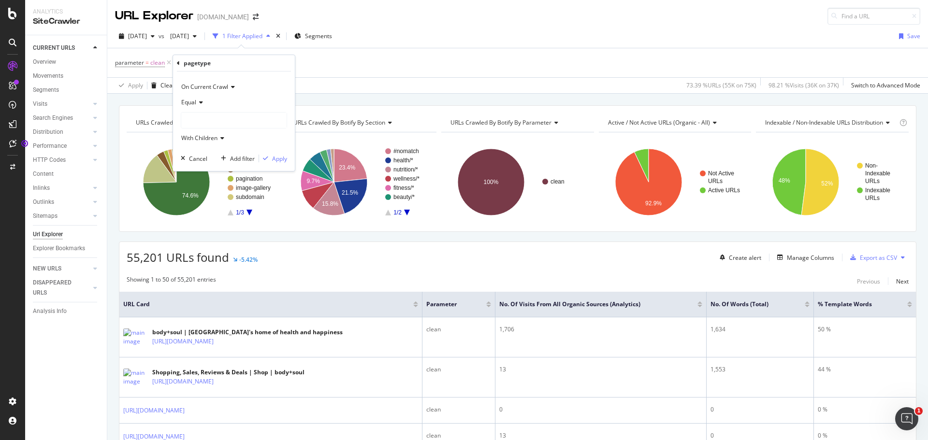
click at [205, 120] on div at bounding box center [233, 120] width 105 height 15
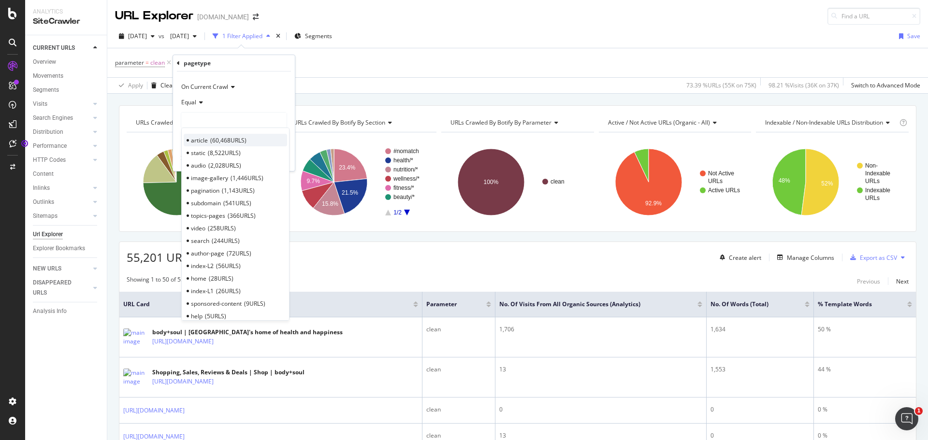
click at [202, 139] on span "article" at bounding box center [199, 140] width 17 height 8
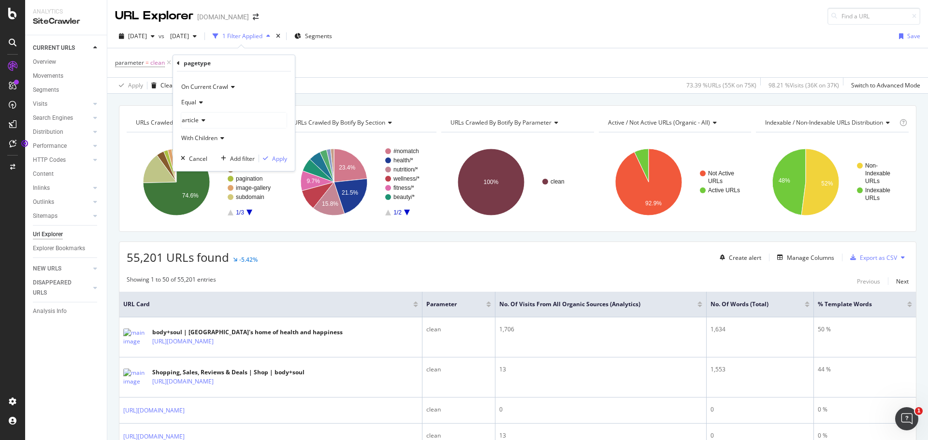
click at [240, 121] on div "article" at bounding box center [233, 120] width 105 height 15
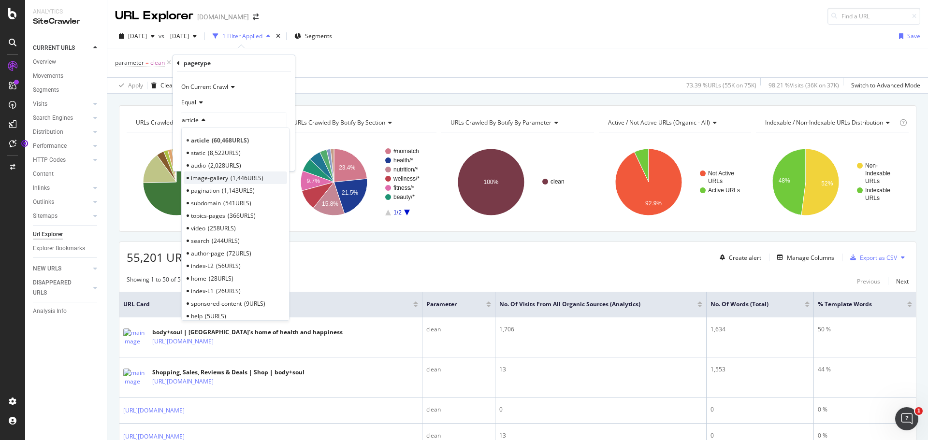
click at [221, 180] on span "image-gallery" at bounding box center [209, 178] width 37 height 8
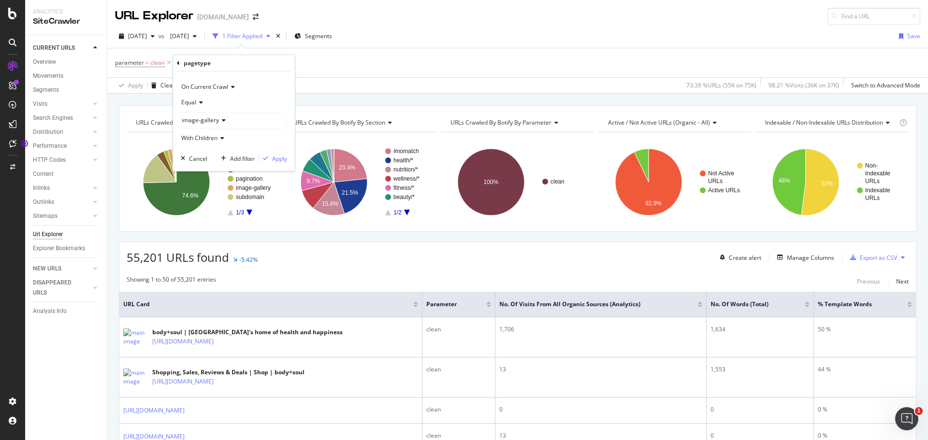
click at [204, 102] on div "Equal" at bounding box center [234, 102] width 106 height 15
click at [234, 99] on div "Equal" at bounding box center [234, 102] width 106 height 15
click at [214, 138] on span "With Children" at bounding box center [199, 138] width 36 height 8
click at [219, 117] on icon at bounding box center [222, 120] width 7 height 6
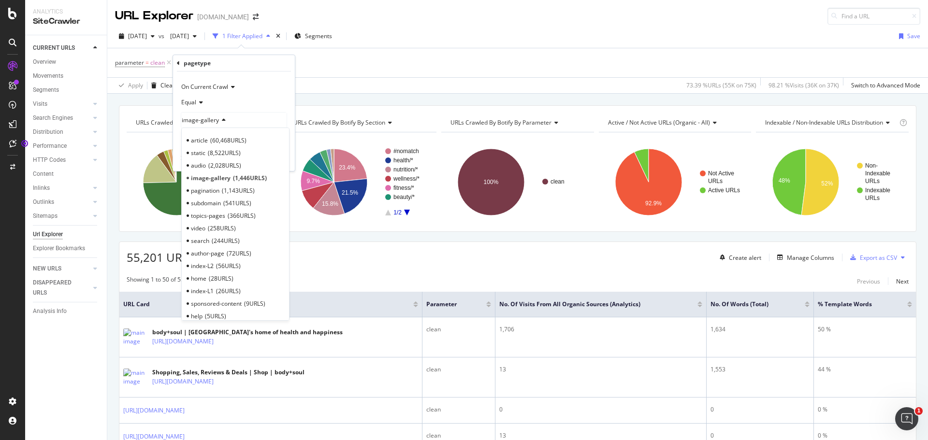
click at [212, 119] on span "image-gallery" at bounding box center [200, 120] width 37 height 8
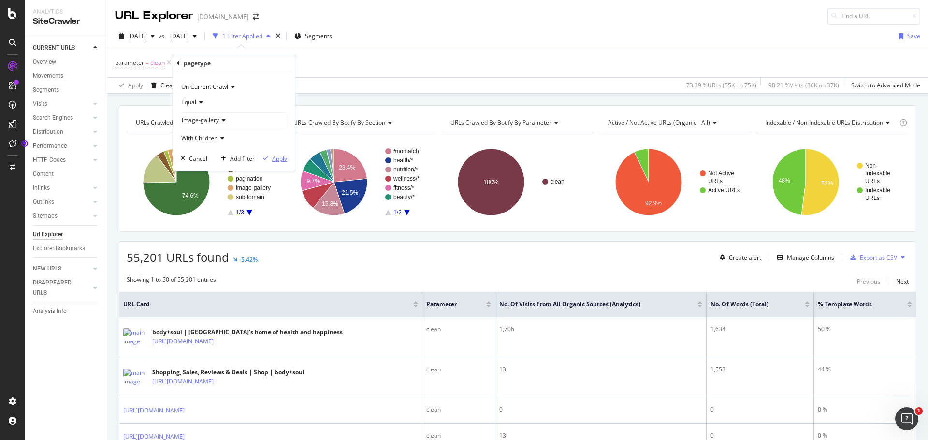
click at [279, 160] on div "Apply" at bounding box center [279, 159] width 15 height 8
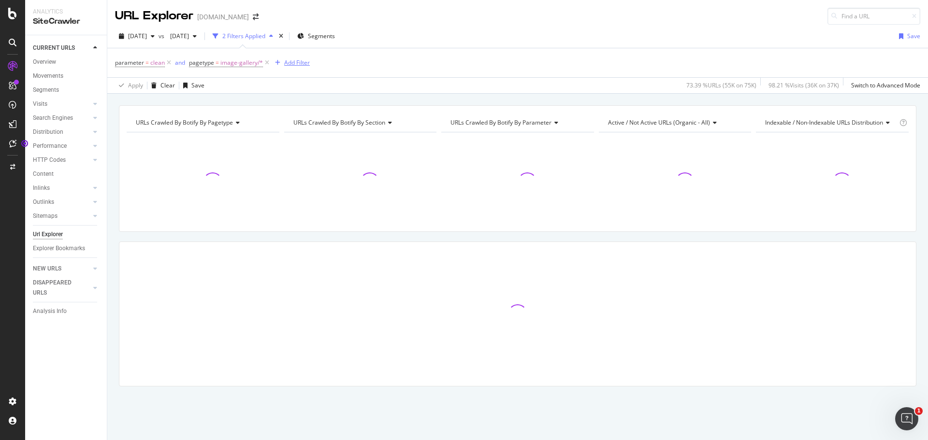
click at [278, 62] on icon "button" at bounding box center [277, 63] width 5 height 6
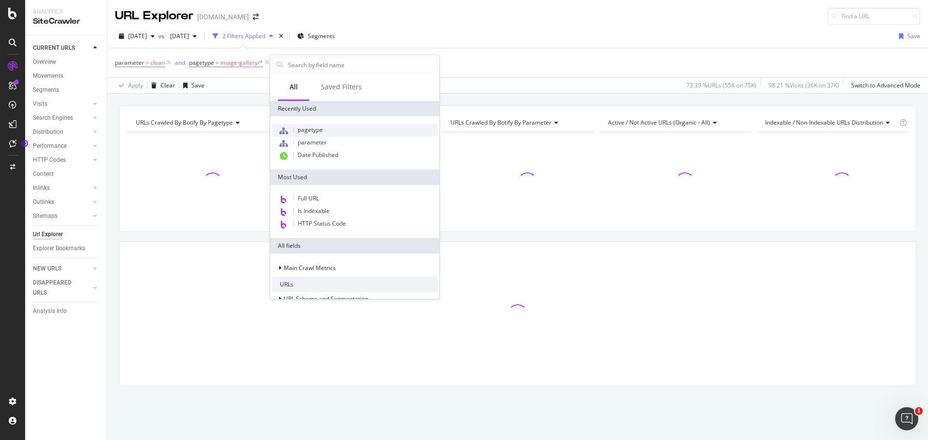
click at [300, 129] on span "pagetype" at bounding box center [310, 130] width 25 height 8
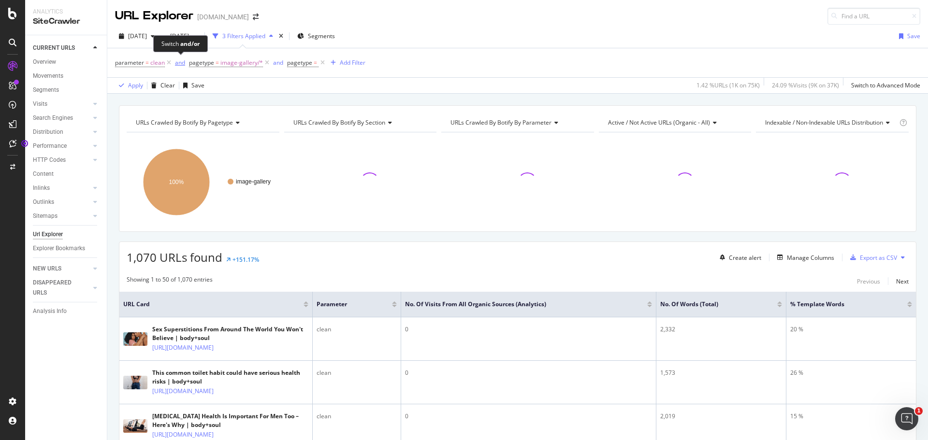
click at [176, 60] on div "and" at bounding box center [180, 62] width 10 height 8
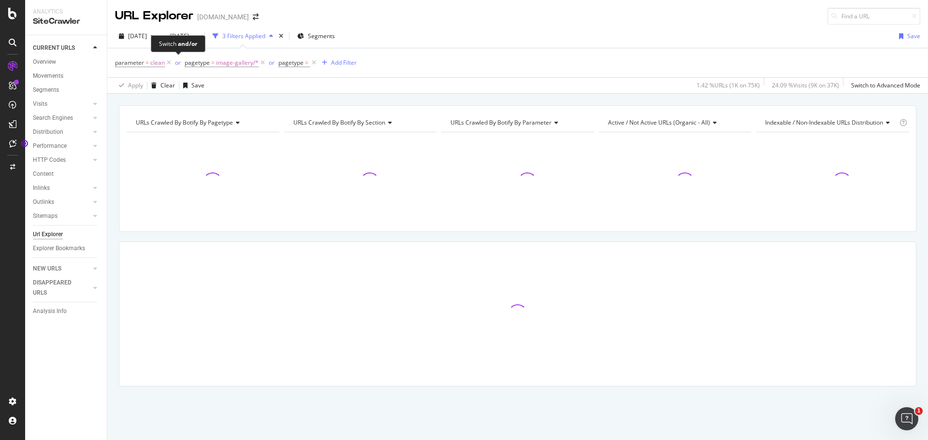
click at [173, 64] on span "or" at bounding box center [179, 63] width 12 height 14
click at [178, 62] on div "or" at bounding box center [178, 62] width 6 height 8
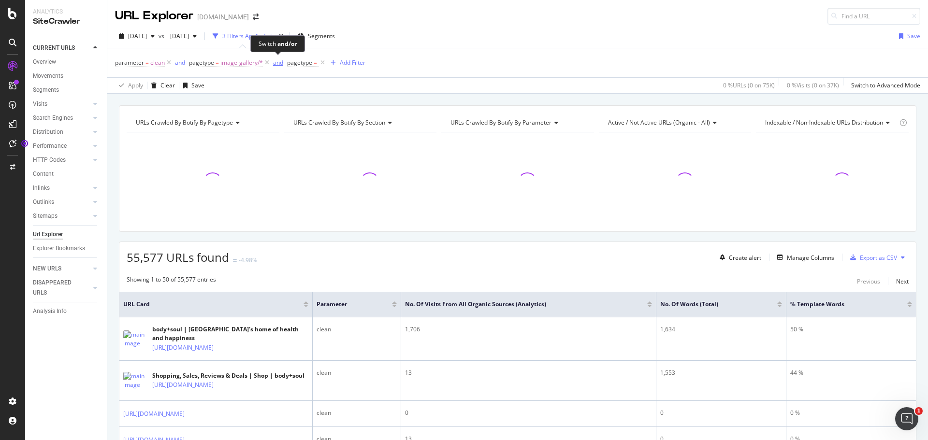
click at [279, 62] on div "and" at bounding box center [278, 62] width 10 height 8
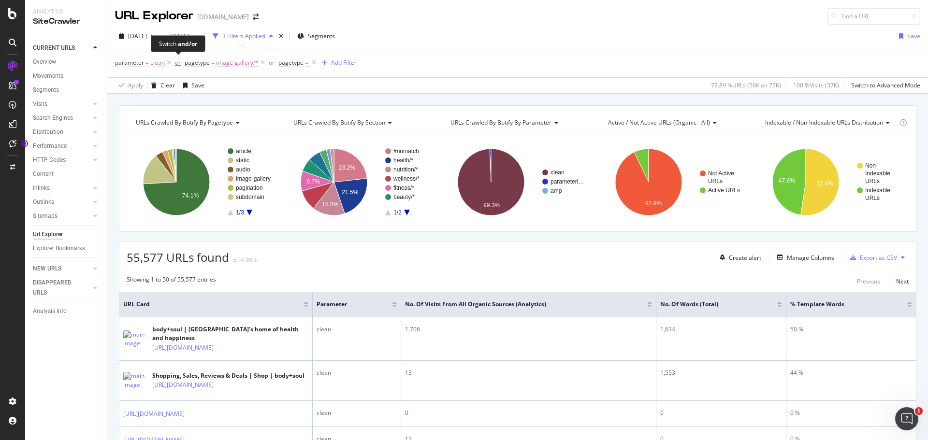
click at [175, 62] on div "or" at bounding box center [178, 62] width 6 height 8
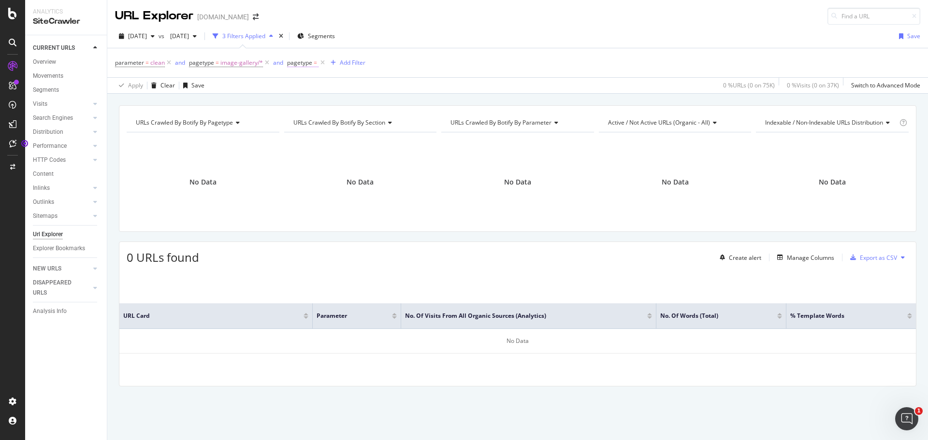
click at [301, 62] on span "pagetype" at bounding box center [299, 62] width 25 height 8
click at [312, 99] on icon at bounding box center [312, 101] width 7 height 6
click at [306, 119] on span "Equal" at bounding box center [307, 121] width 16 height 8
click at [316, 126] on div at bounding box center [346, 118] width 105 height 15
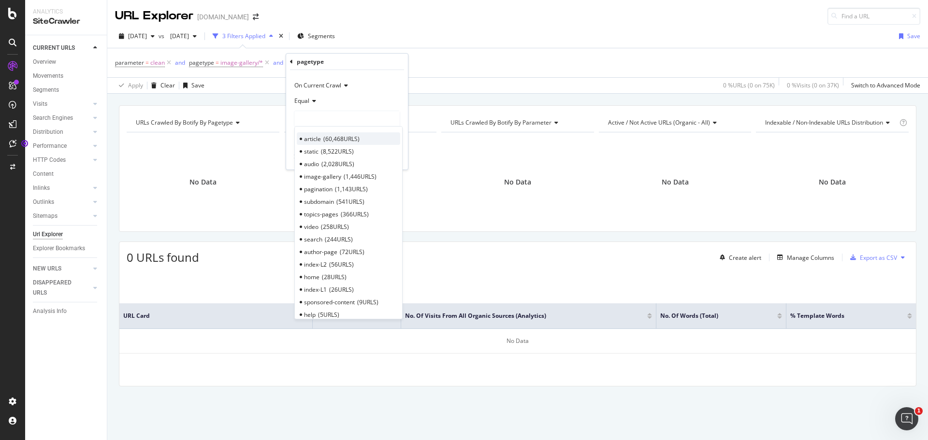
click at [314, 135] on span "article" at bounding box center [312, 139] width 17 height 8
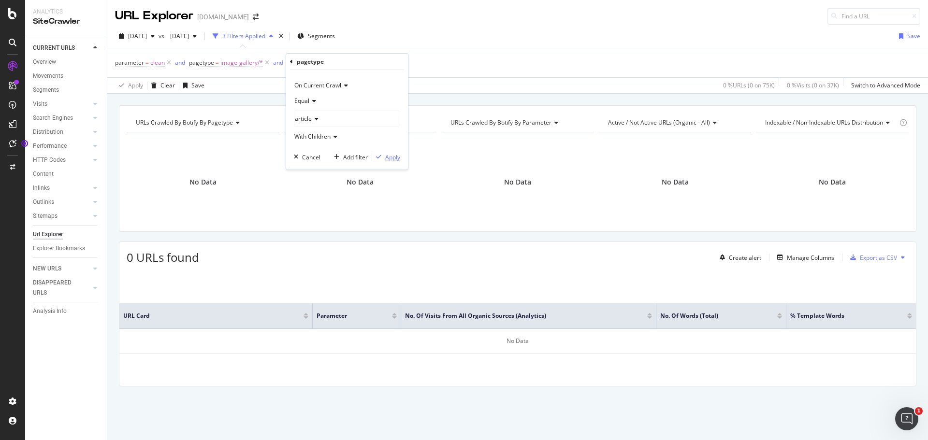
click at [390, 159] on div "Apply" at bounding box center [392, 157] width 15 height 8
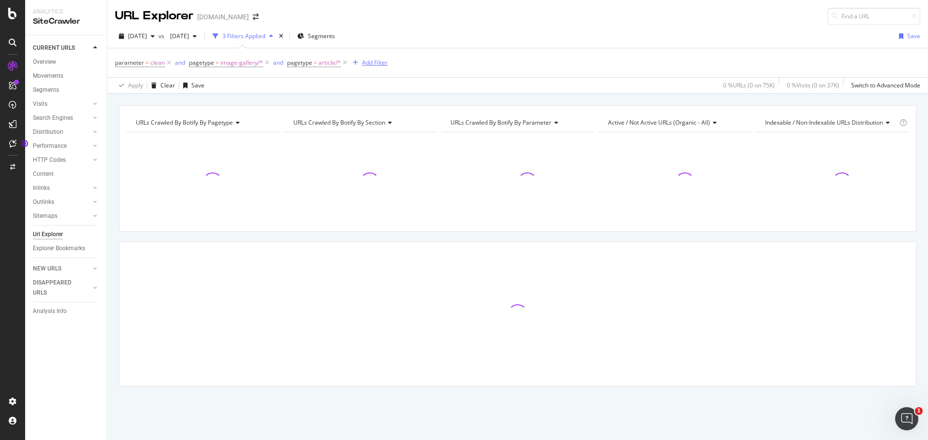
click at [359, 61] on div "button" at bounding box center [355, 63] width 13 height 6
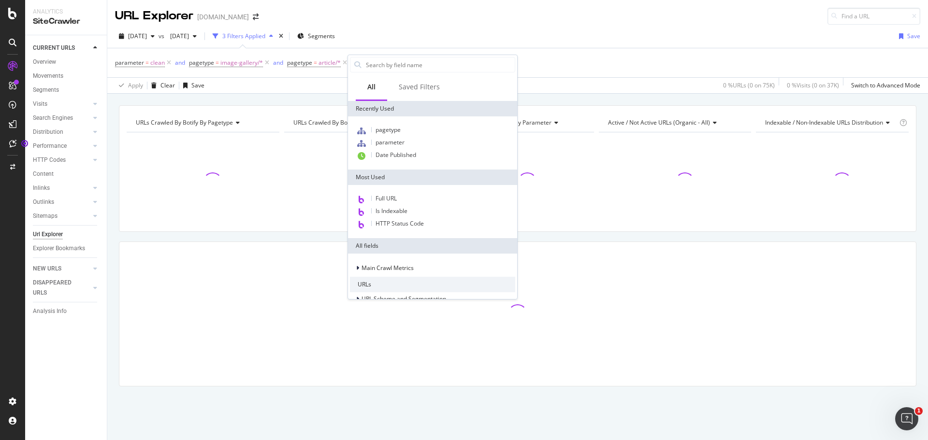
click at [517, 79] on div "All Saved Filters Recently Used pagetype parameter Date Published Most Used Ful…" at bounding box center [432, 177] width 170 height 245
click at [568, 72] on div "parameter = clean and pagetype = image-gallery/* and pagetype = article/* Add F…" at bounding box center [517, 62] width 805 height 29
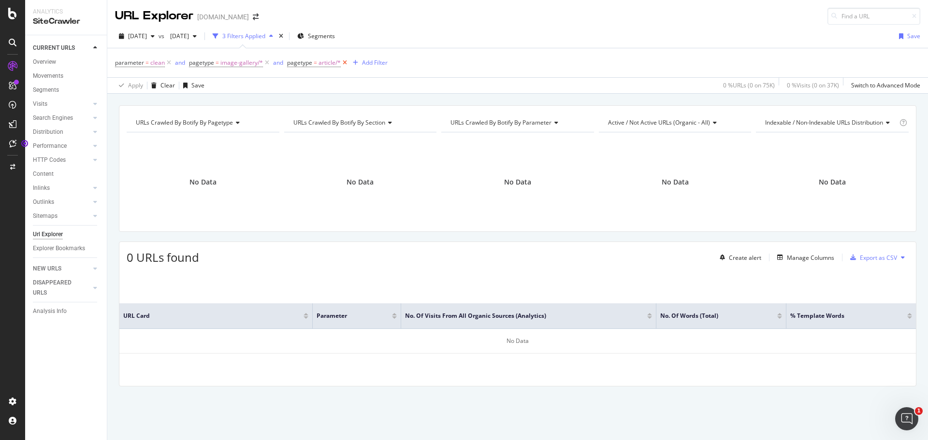
click at [343, 62] on icon at bounding box center [345, 63] width 8 height 10
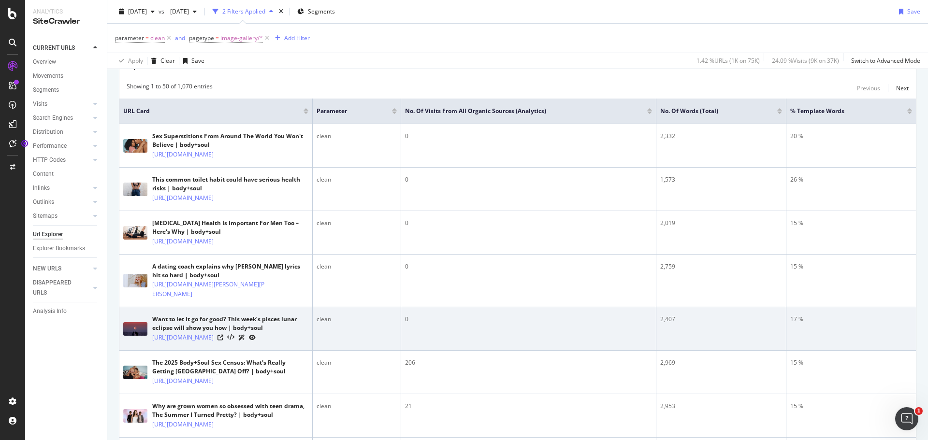
scroll to position [48, 0]
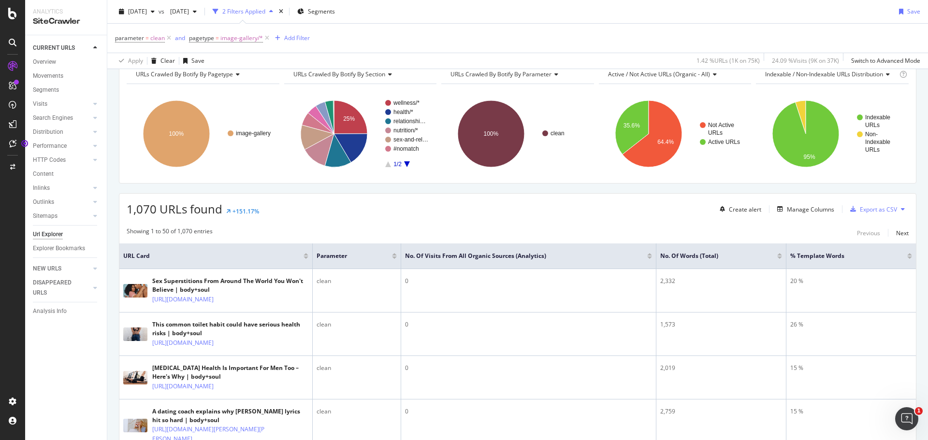
click at [647, 255] on div at bounding box center [649, 254] width 5 height 2
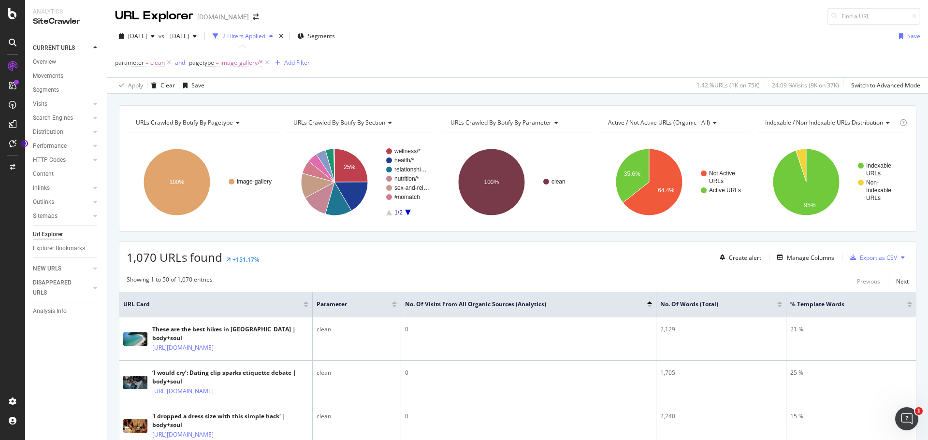
click at [650, 306] on div at bounding box center [649, 306] width 5 height 2
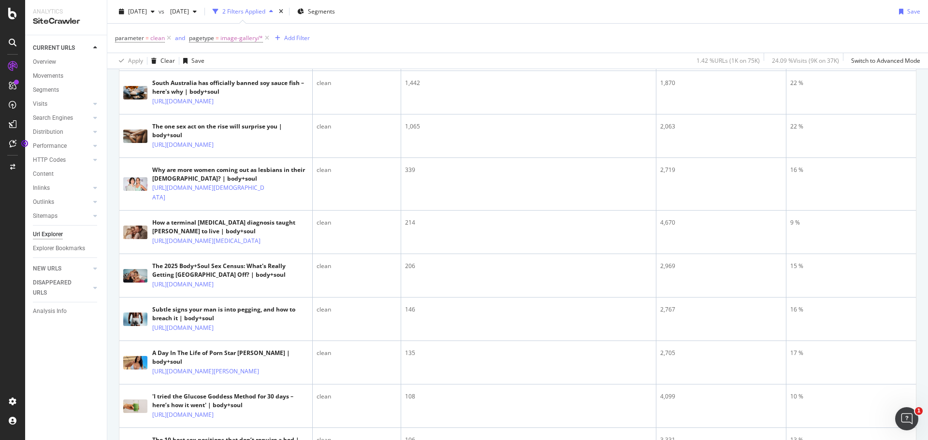
scroll to position [97, 0]
